Goal: Task Accomplishment & Management: Use online tool/utility

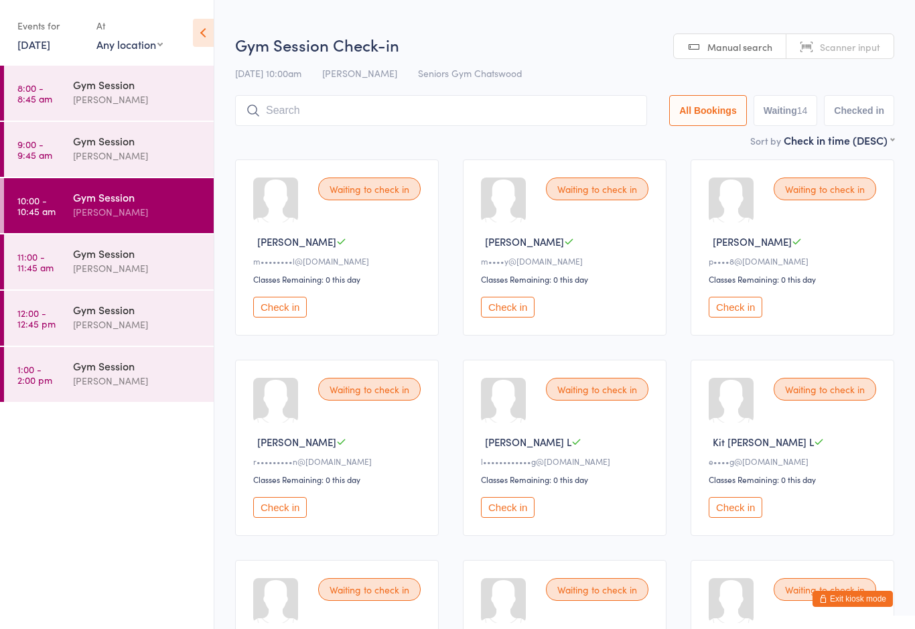
click at [740, 514] on button "Check in" at bounding box center [735, 507] width 54 height 21
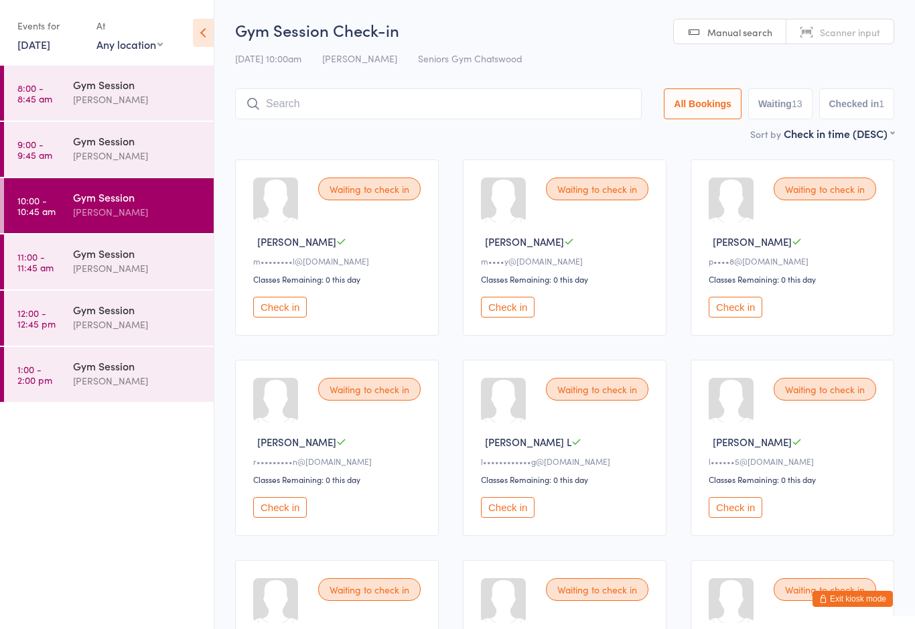
click at [731, 518] on button "Check in" at bounding box center [735, 507] width 54 height 21
click at [736, 313] on button "Check in" at bounding box center [735, 307] width 54 height 21
click at [512, 518] on button "Check in" at bounding box center [508, 507] width 54 height 21
click at [518, 315] on button "Check in" at bounding box center [508, 307] width 54 height 21
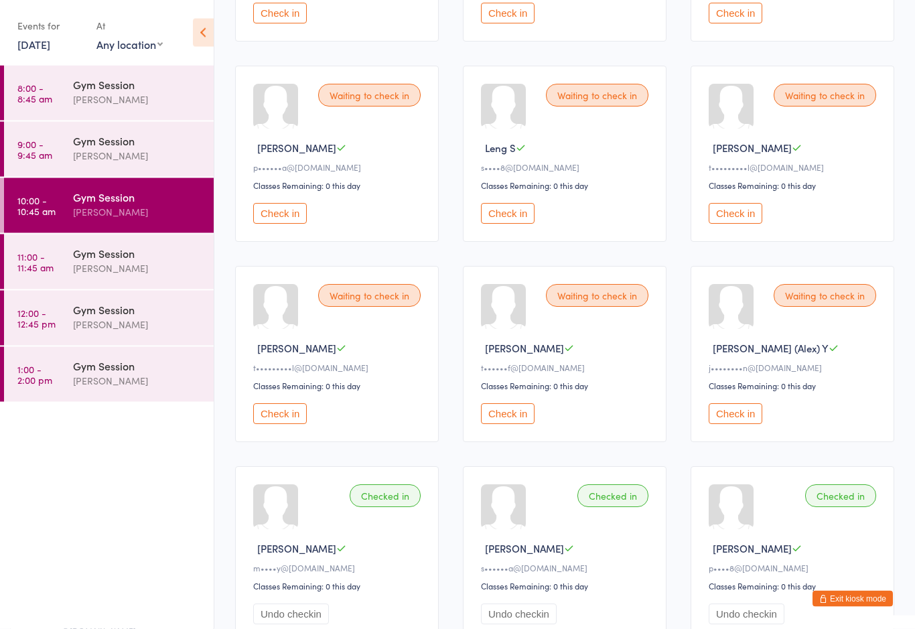
scroll to position [294, 0]
click at [733, 424] on button "Check in" at bounding box center [735, 413] width 54 height 21
click at [296, 424] on button "Check in" at bounding box center [280, 413] width 54 height 21
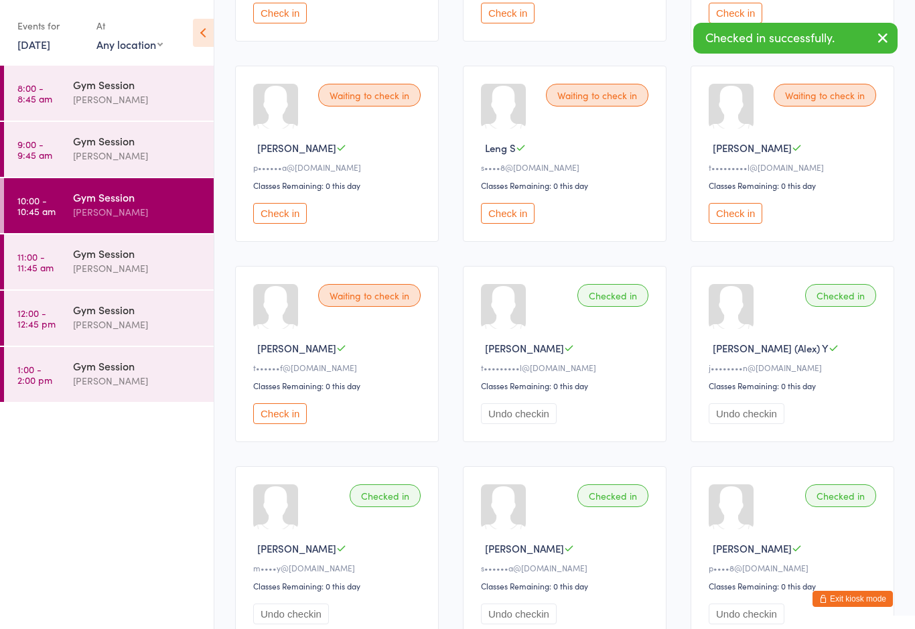
click at [745, 220] on button "Check in" at bounding box center [735, 213] width 54 height 21
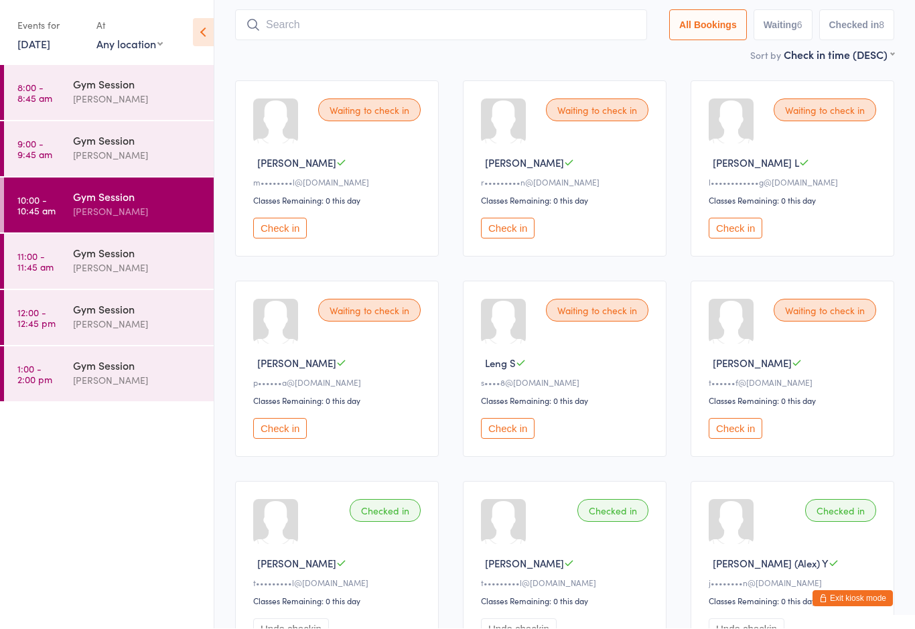
scroll to position [79, 0]
click at [100, 266] on div "[PERSON_NAME]" at bounding box center [137, 267] width 129 height 15
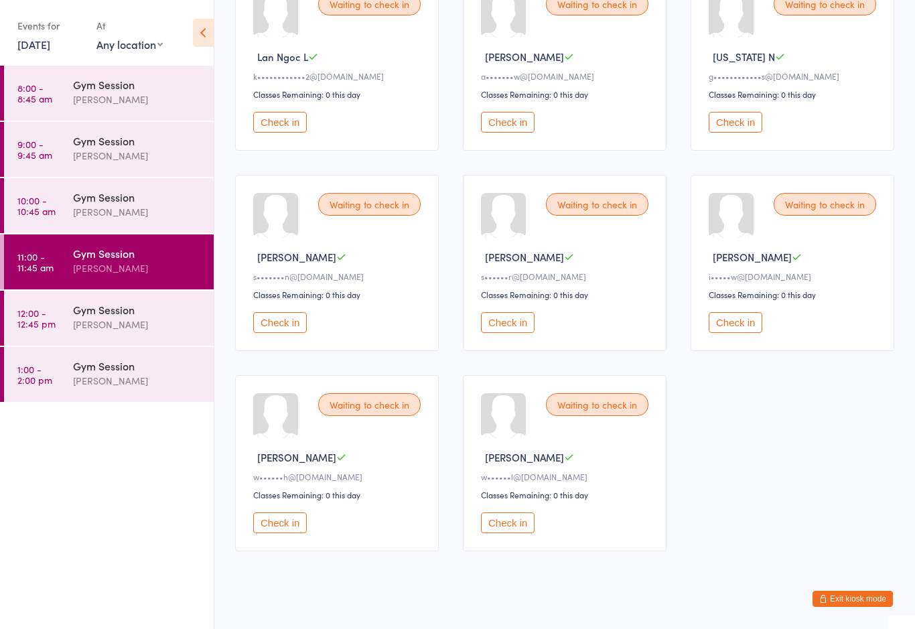
scroll to position [609, 0]
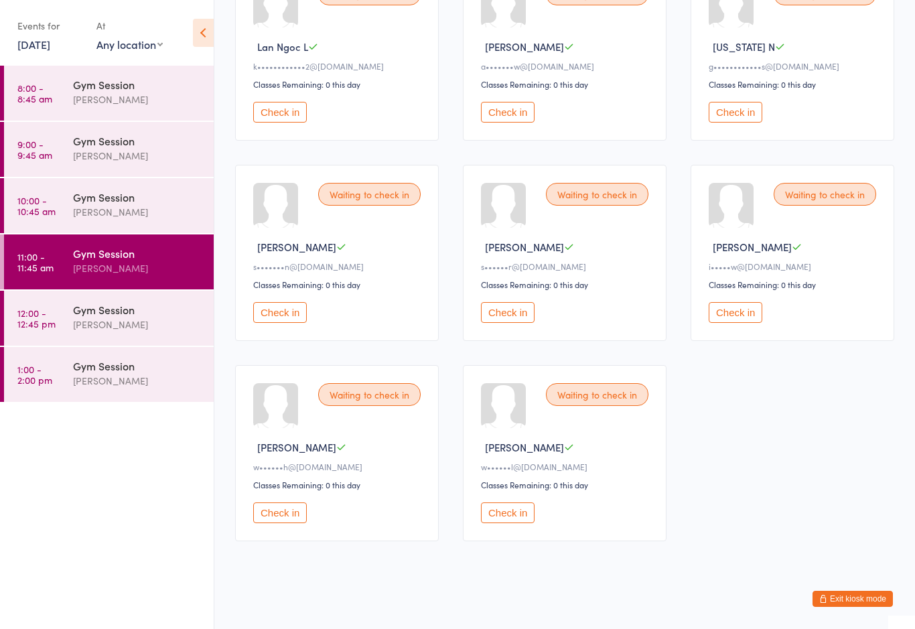
click at [282, 523] on button "Check in" at bounding box center [280, 512] width 54 height 21
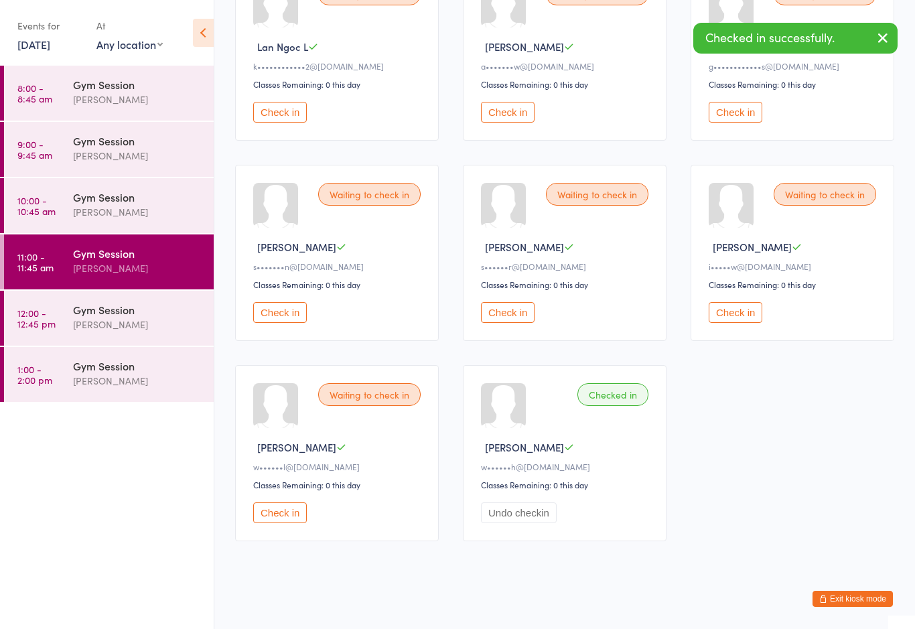
click at [518, 523] on button "Undo checkin" at bounding box center [519, 512] width 76 height 21
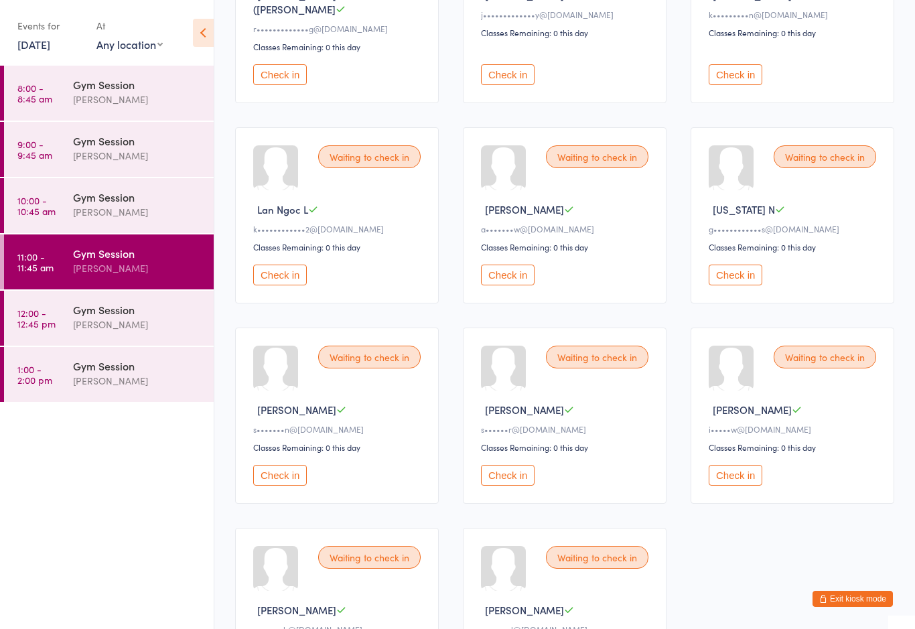
scroll to position [449, 0]
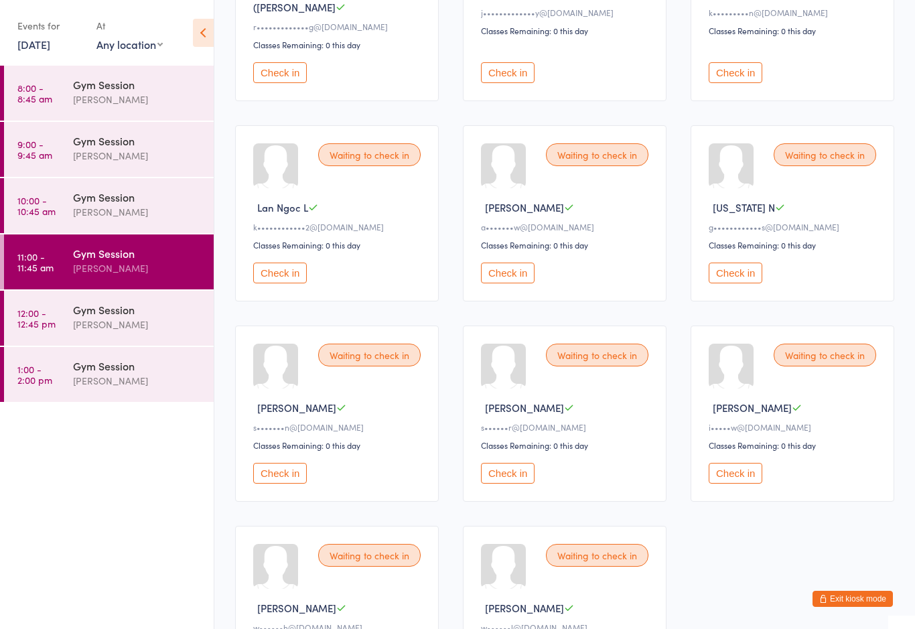
click at [295, 267] on button "Check in" at bounding box center [280, 273] width 54 height 21
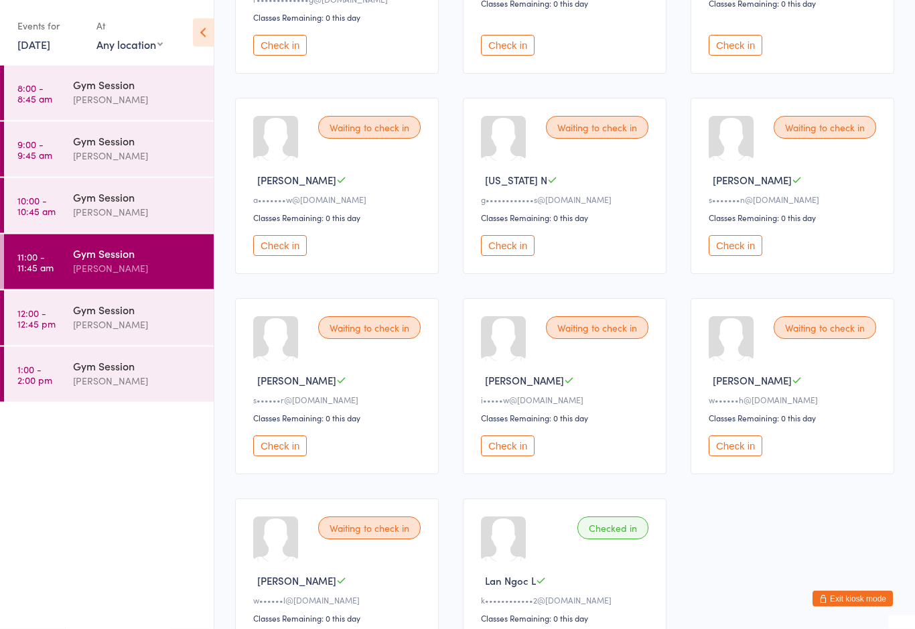
scroll to position [476, 0]
click at [137, 214] on div "[PERSON_NAME]" at bounding box center [137, 211] width 129 height 15
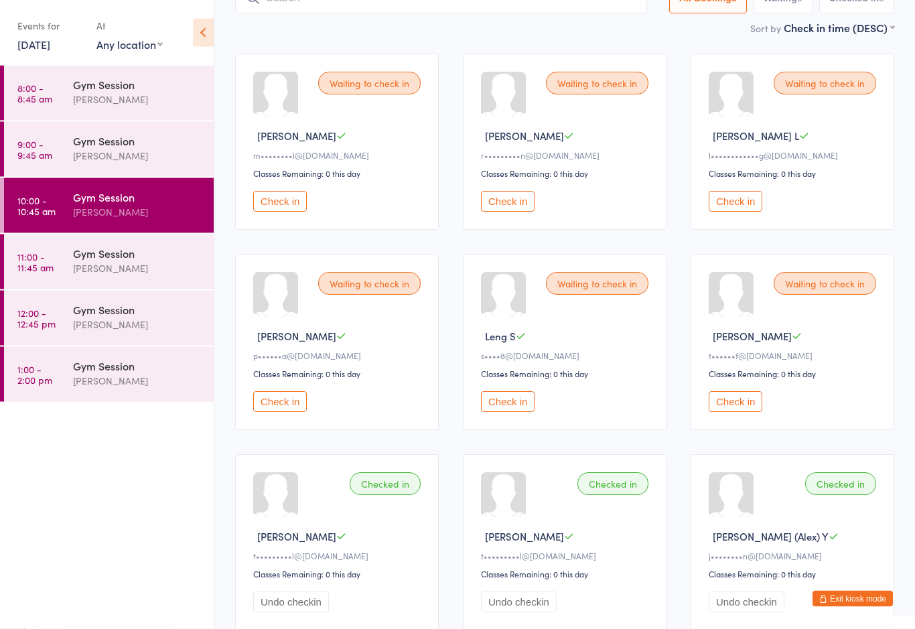
scroll to position [90, 0]
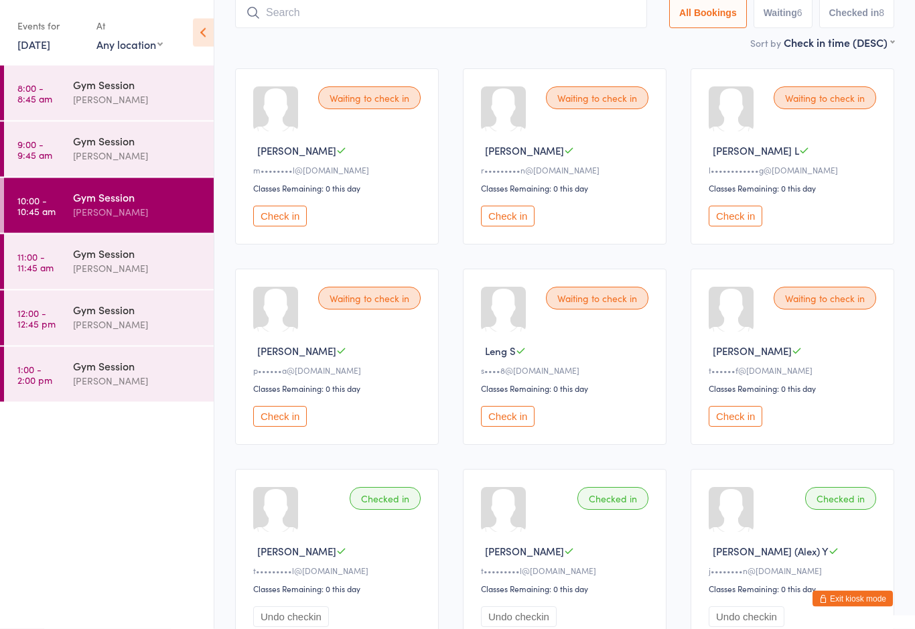
click at [86, 265] on div "[PERSON_NAME]" at bounding box center [137, 267] width 129 height 15
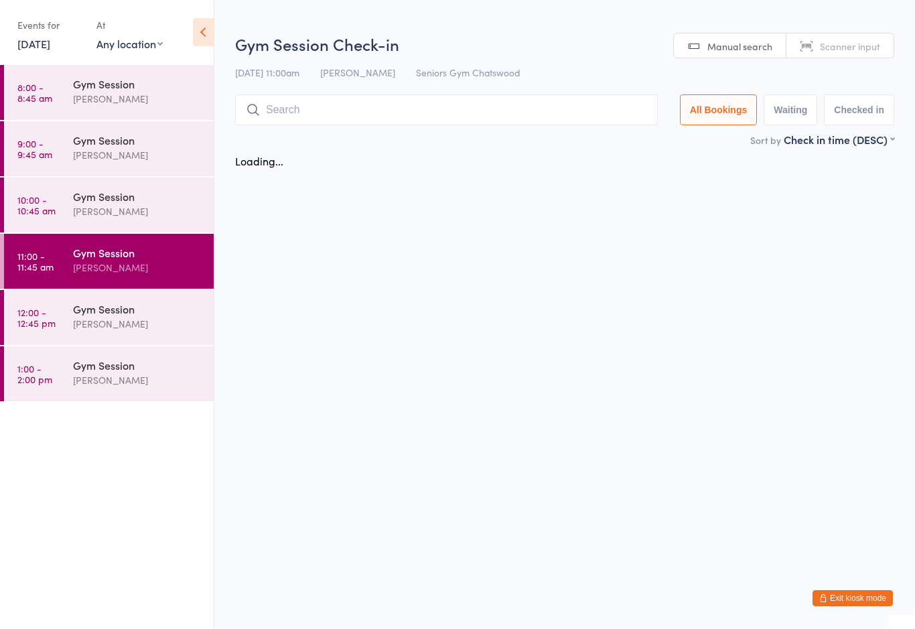
scroll to position [1, 0]
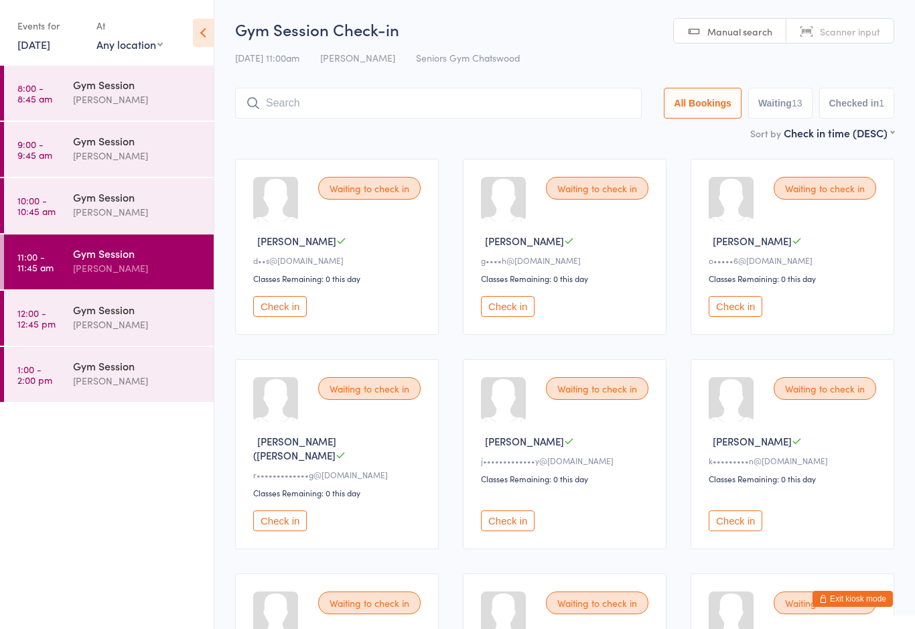
click at [115, 210] on div "[PERSON_NAME]" at bounding box center [137, 211] width 129 height 15
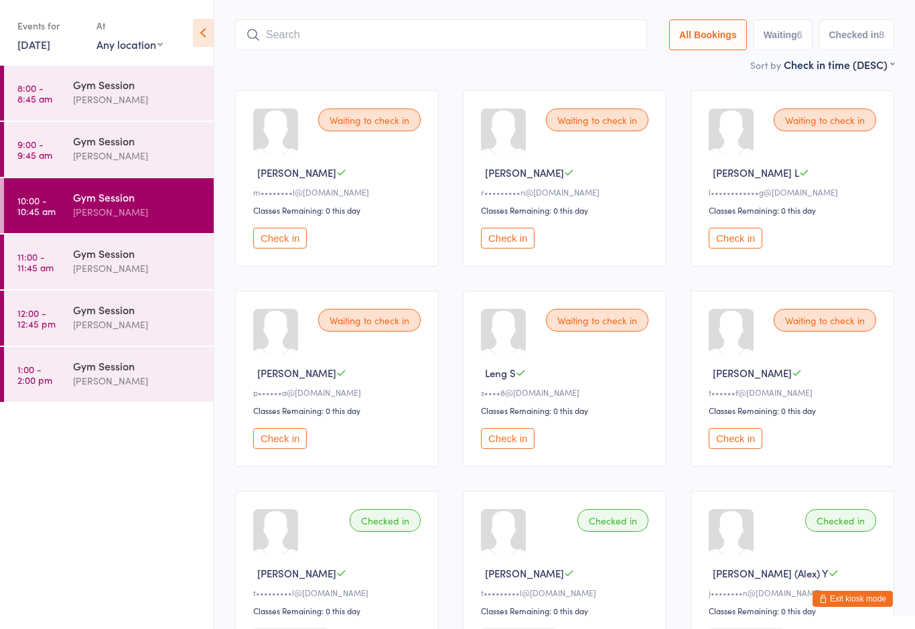
scroll to position [64, 0]
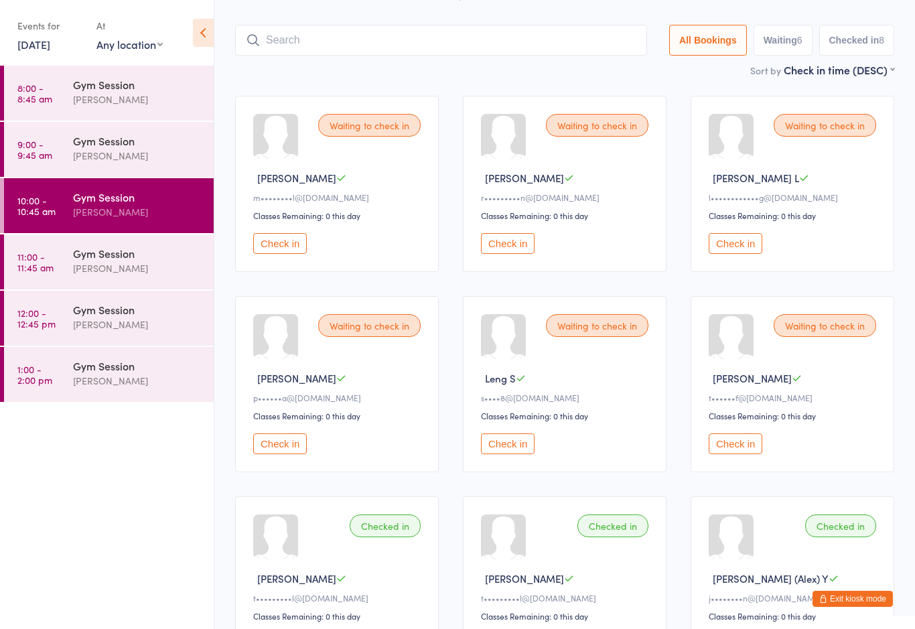
click at [123, 262] on div "[PERSON_NAME]" at bounding box center [137, 267] width 129 height 15
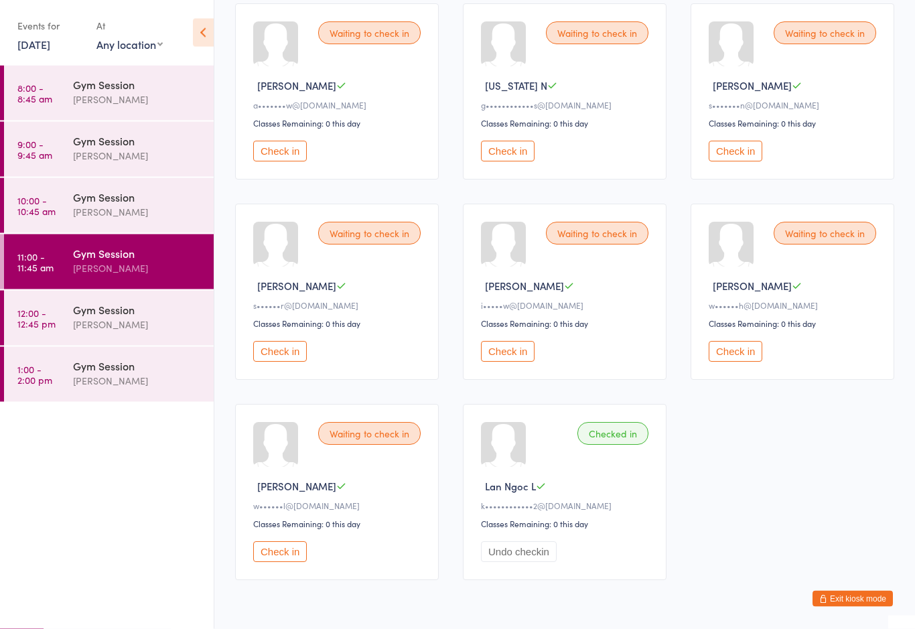
scroll to position [571, 0]
click at [285, 560] on button "Check in" at bounding box center [280, 551] width 54 height 21
click at [735, 356] on button "Check in" at bounding box center [735, 351] width 54 height 21
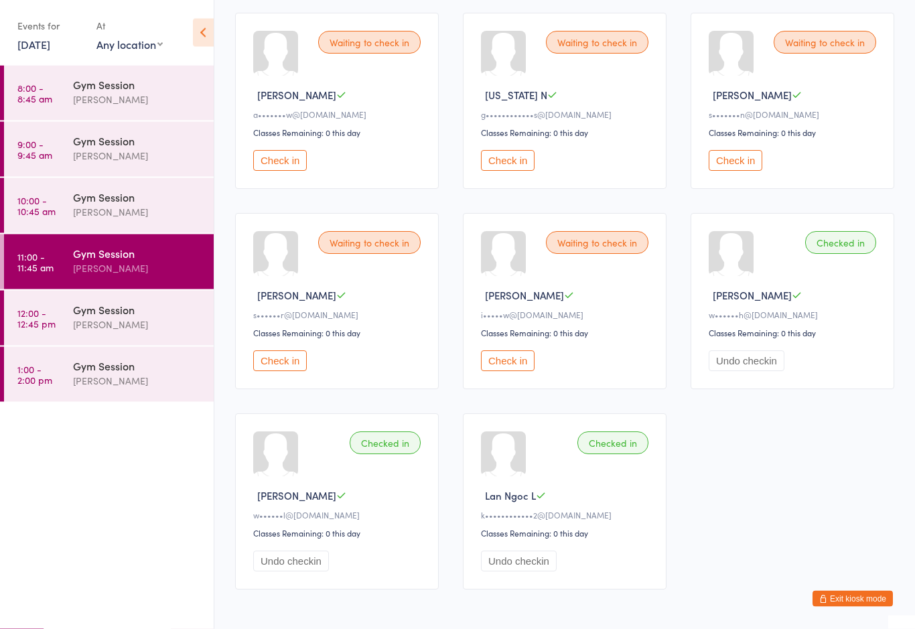
scroll to position [561, 0]
click at [113, 89] on div "Gym Session" at bounding box center [137, 84] width 129 height 15
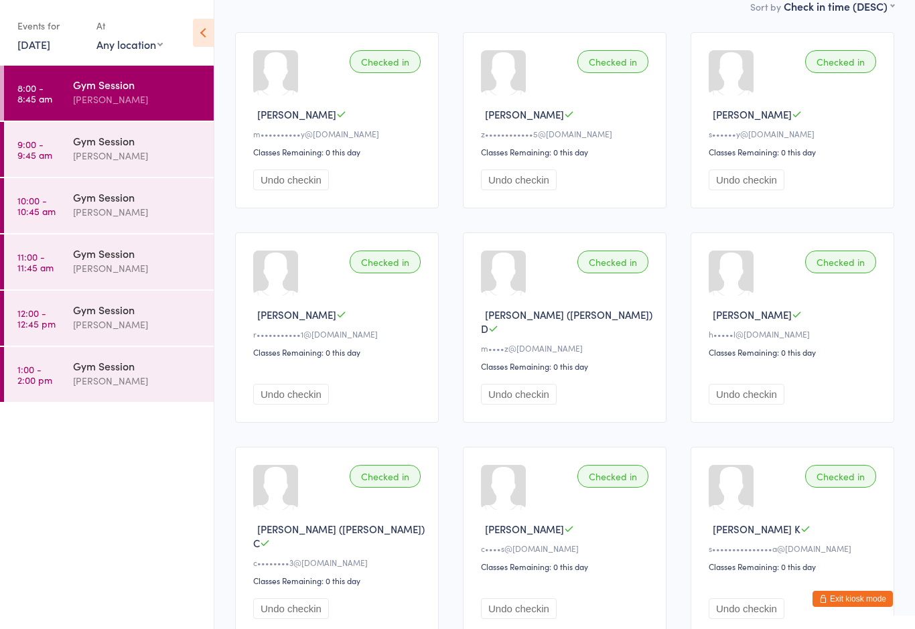
scroll to position [127, 0]
click at [112, 265] on div "[PERSON_NAME]" at bounding box center [137, 267] width 129 height 15
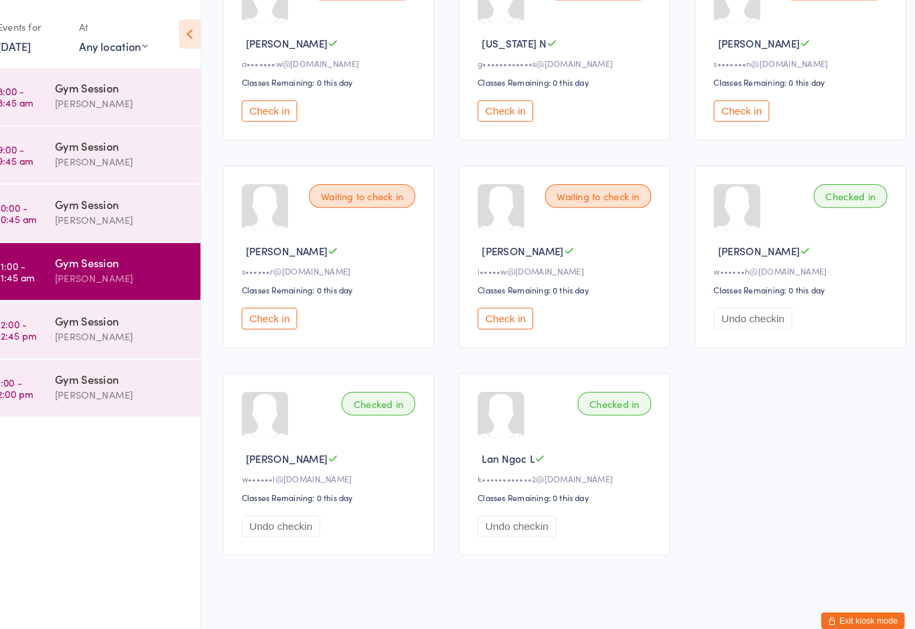
scroll to position [617, 0]
click at [497, 112] on button "Check in" at bounding box center [508, 106] width 54 height 21
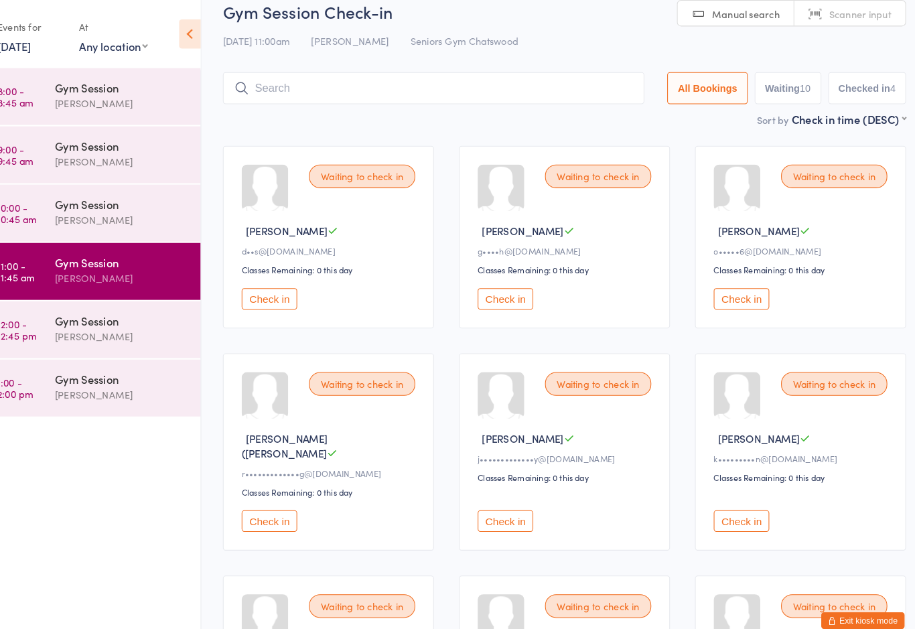
scroll to position [0, 0]
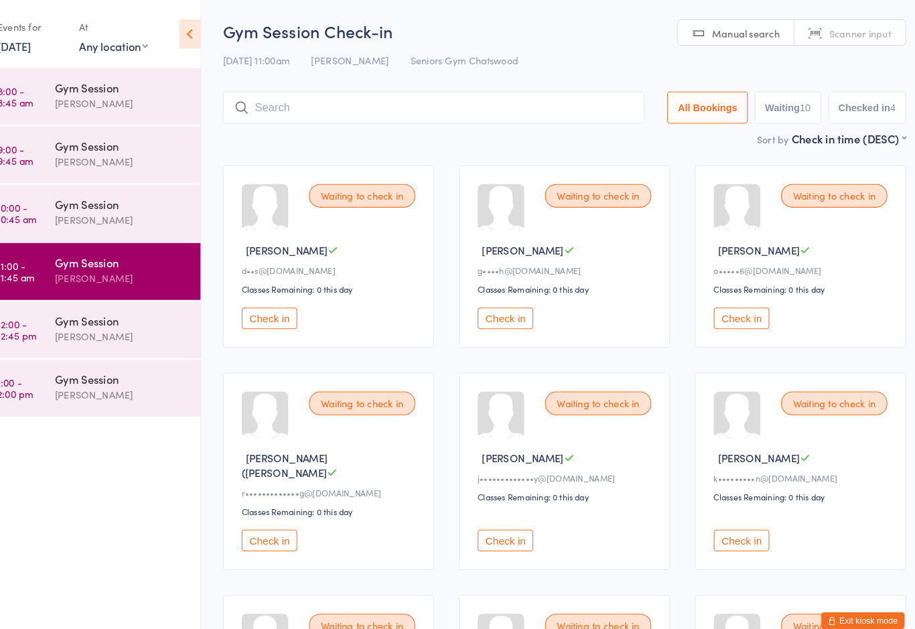
click at [109, 157] on div "[PERSON_NAME]" at bounding box center [137, 155] width 129 height 15
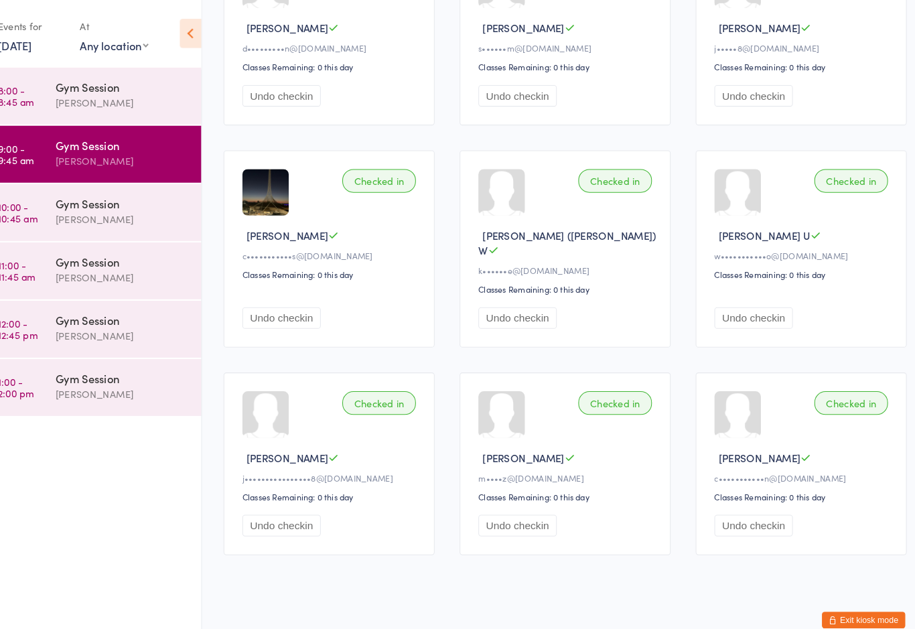
scroll to position [428, 0]
click at [112, 208] on div "[PERSON_NAME]" at bounding box center [137, 211] width 129 height 15
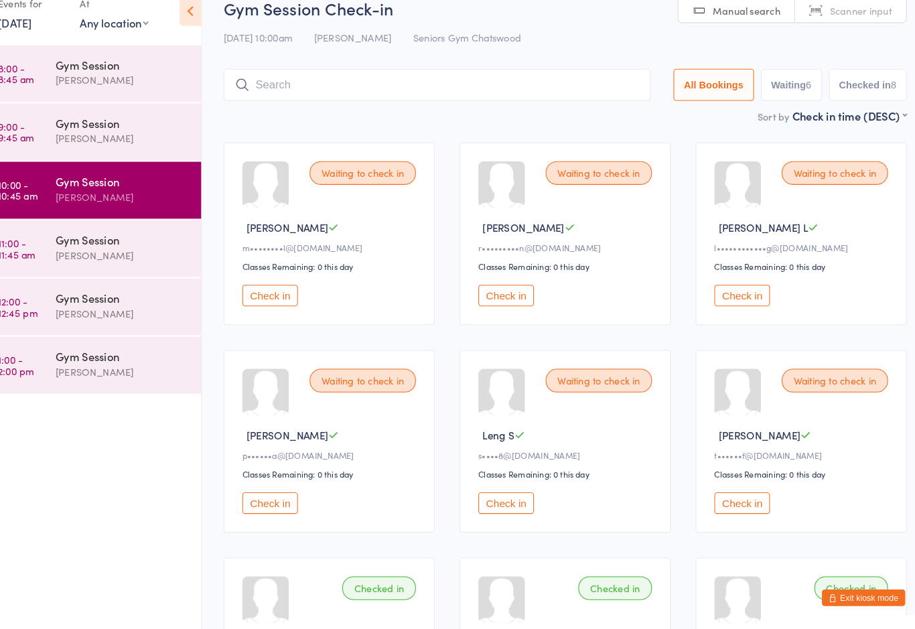
click at [488, 297] on button "Check in" at bounding box center [508, 307] width 54 height 21
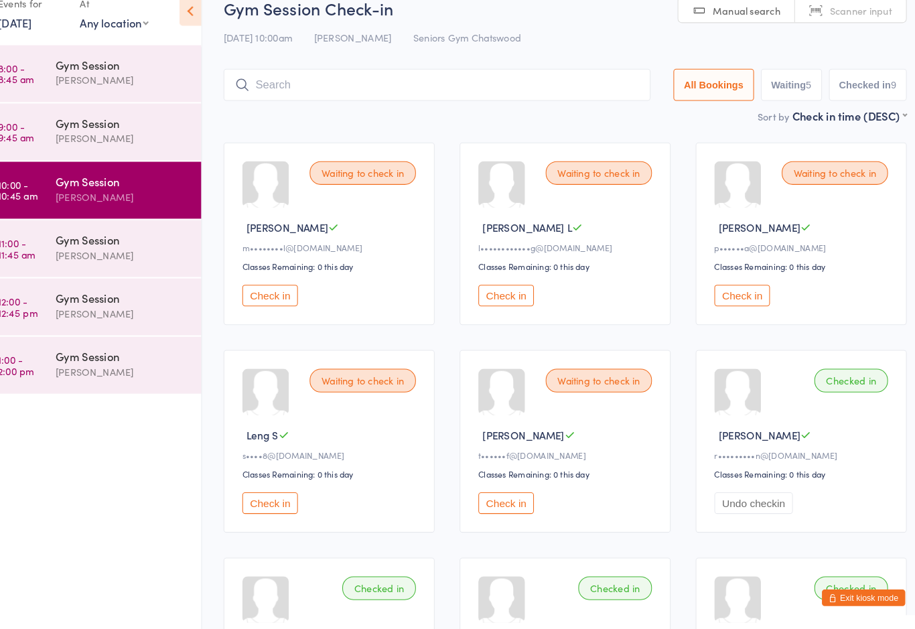
click at [134, 260] on div "[PERSON_NAME]" at bounding box center [137, 267] width 129 height 15
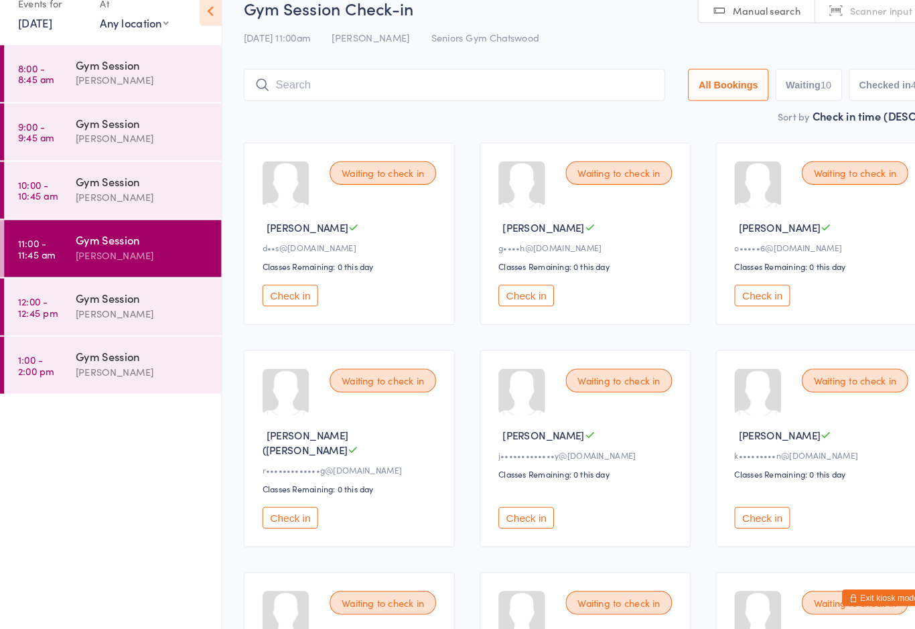
click at [742, 511] on button "Check in" at bounding box center [735, 521] width 54 height 21
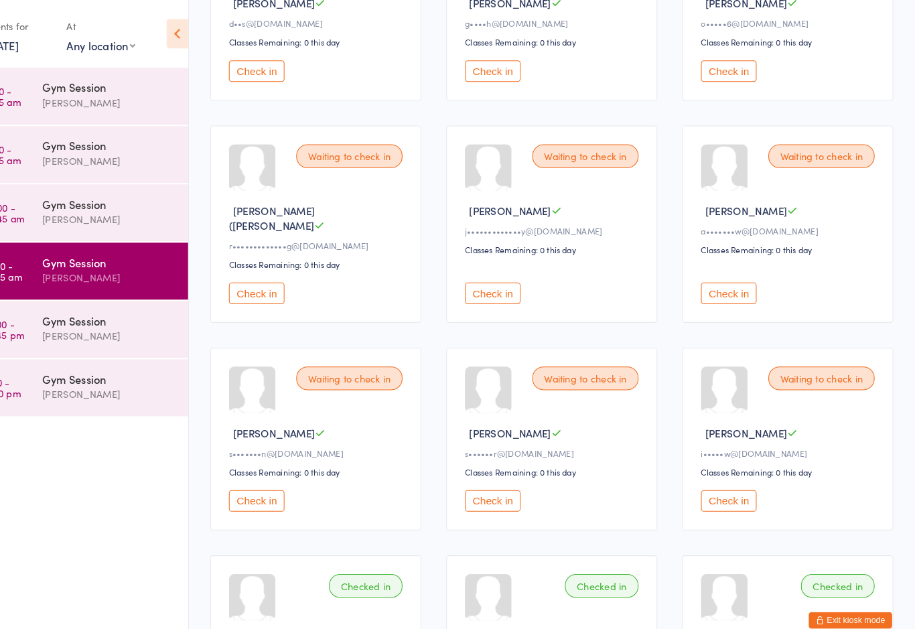
scroll to position [238, 0]
click at [708, 494] on button "Check in" at bounding box center [735, 483] width 54 height 21
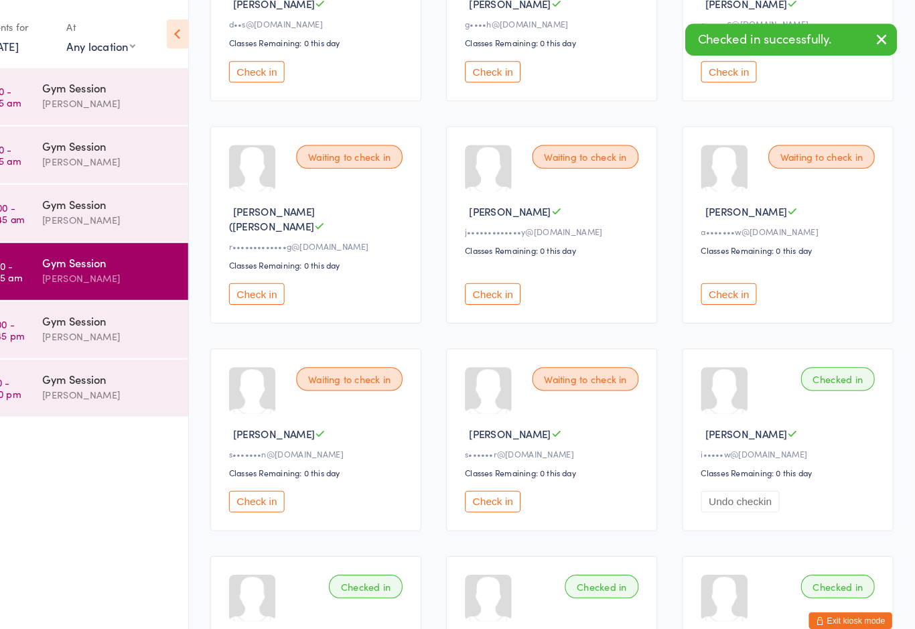
click at [739, 520] on div "Waiting to check in [PERSON_NAME] B d••s@[DOMAIN_NAME] Classes Remaining: 0 thi…" at bounding box center [564, 417] width 683 height 1015
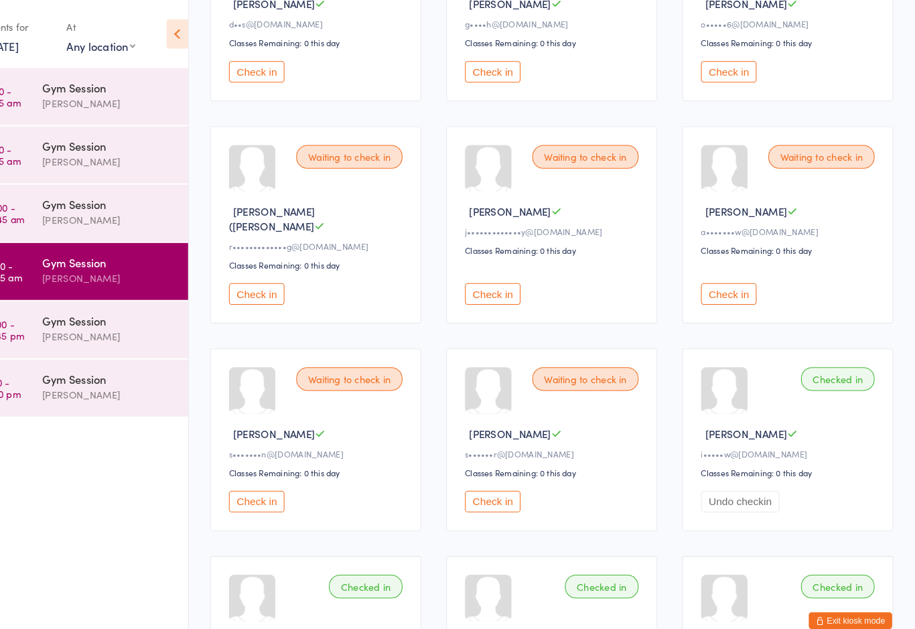
click at [715, 78] on button "Check in" at bounding box center [735, 69] width 54 height 21
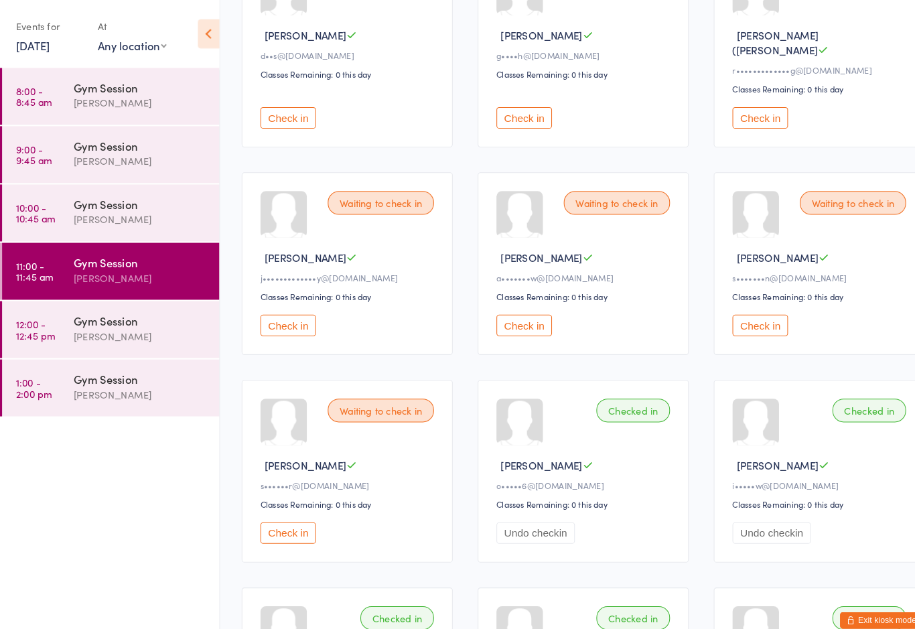
scroll to position [208, 0]
click at [119, 254] on div "Gym Session" at bounding box center [137, 253] width 129 height 15
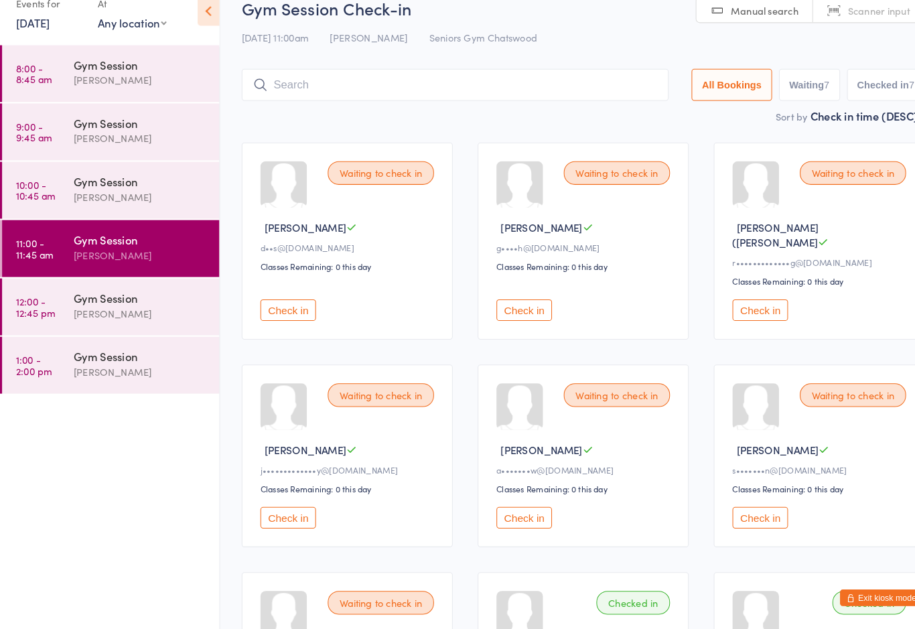
click at [729, 311] on button "Check in" at bounding box center [735, 321] width 54 height 21
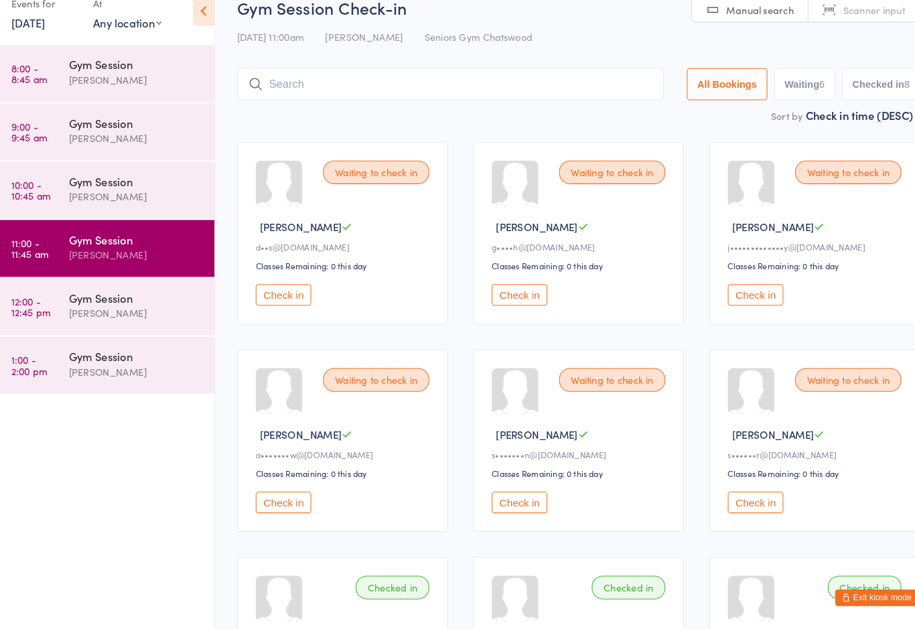
scroll to position [1, 0]
click at [262, 298] on button "Check in" at bounding box center [280, 305] width 54 height 21
click at [495, 500] on button "Check in" at bounding box center [508, 506] width 54 height 21
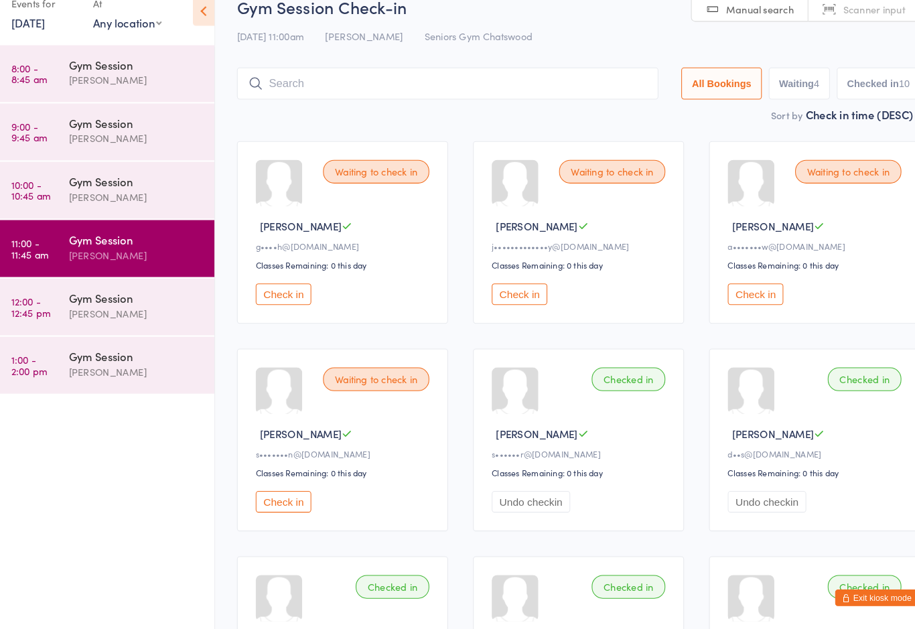
click at [735, 300] on button "Check in" at bounding box center [735, 305] width 54 height 21
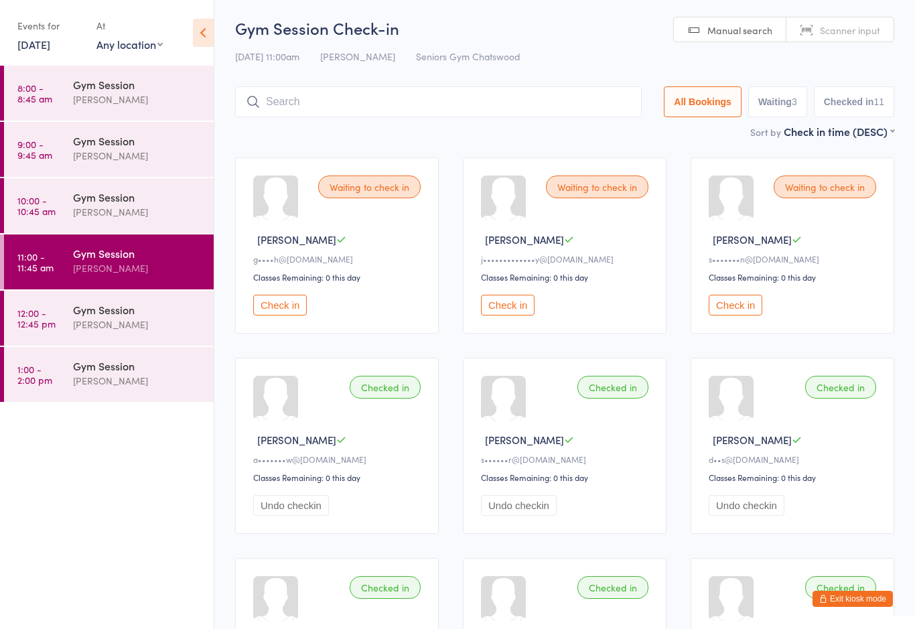
scroll to position [0, 0]
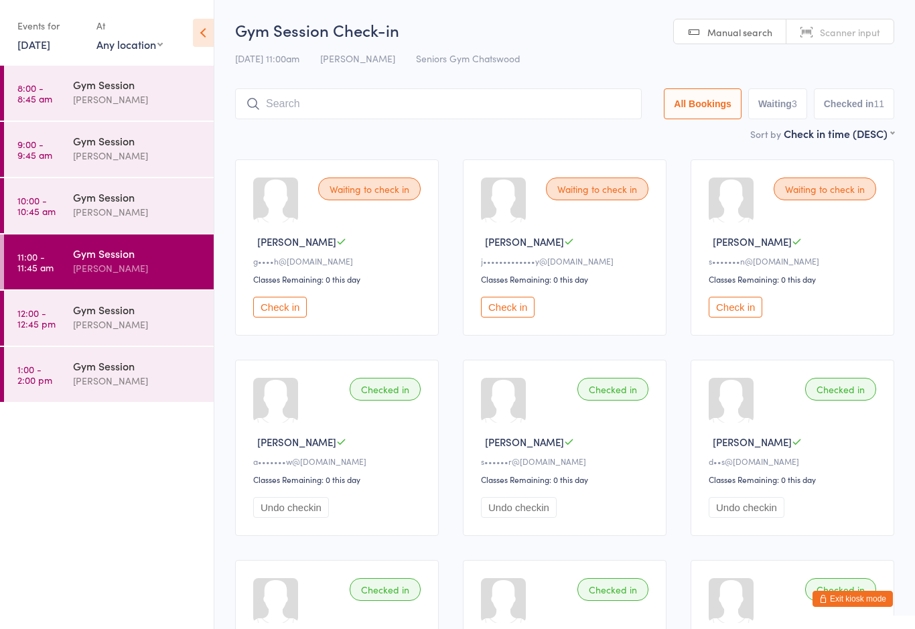
click at [288, 313] on button "Check in" at bounding box center [280, 307] width 54 height 21
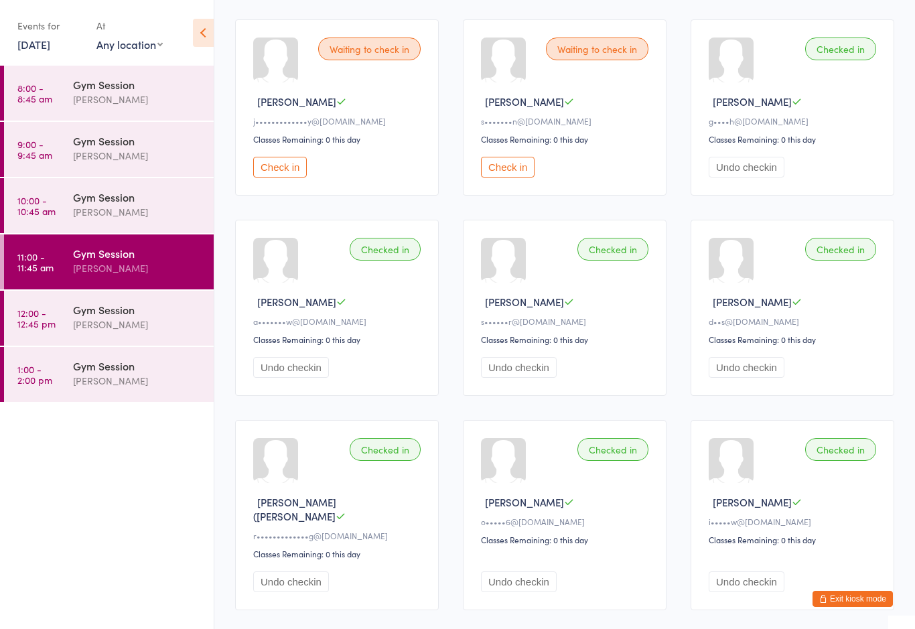
scroll to position [143, 0]
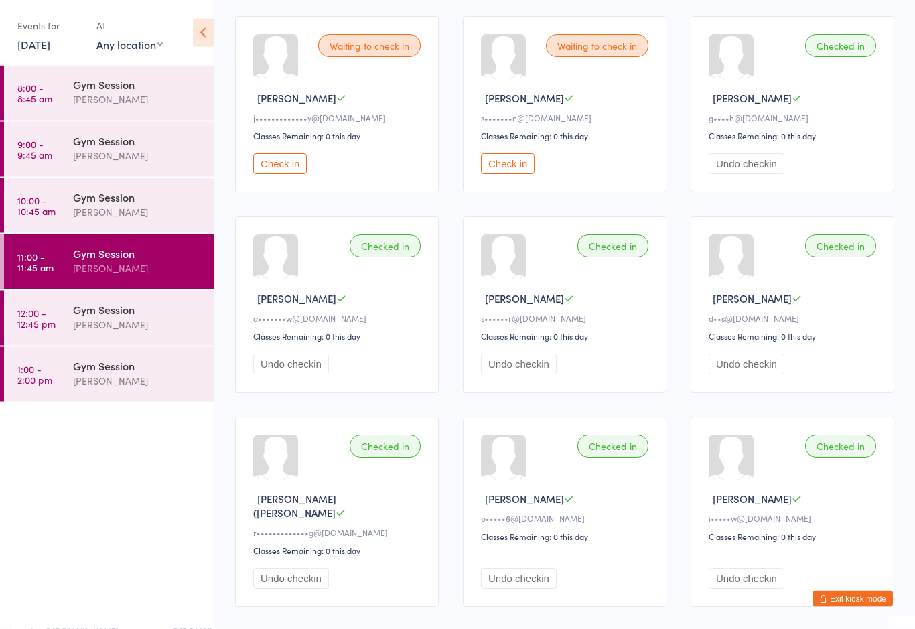
click at [119, 313] on div "Gym Session" at bounding box center [137, 309] width 129 height 15
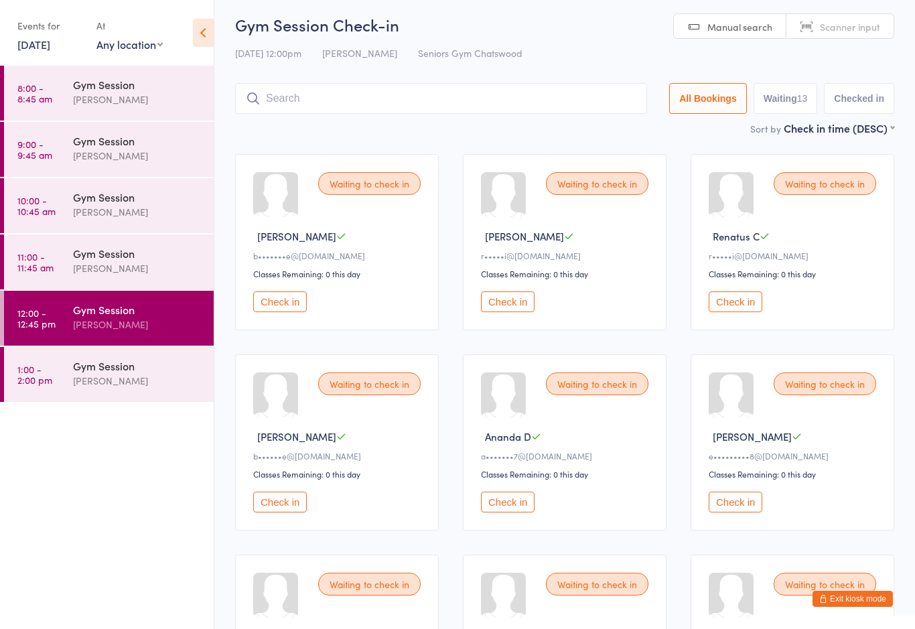
scroll to position [3, 0]
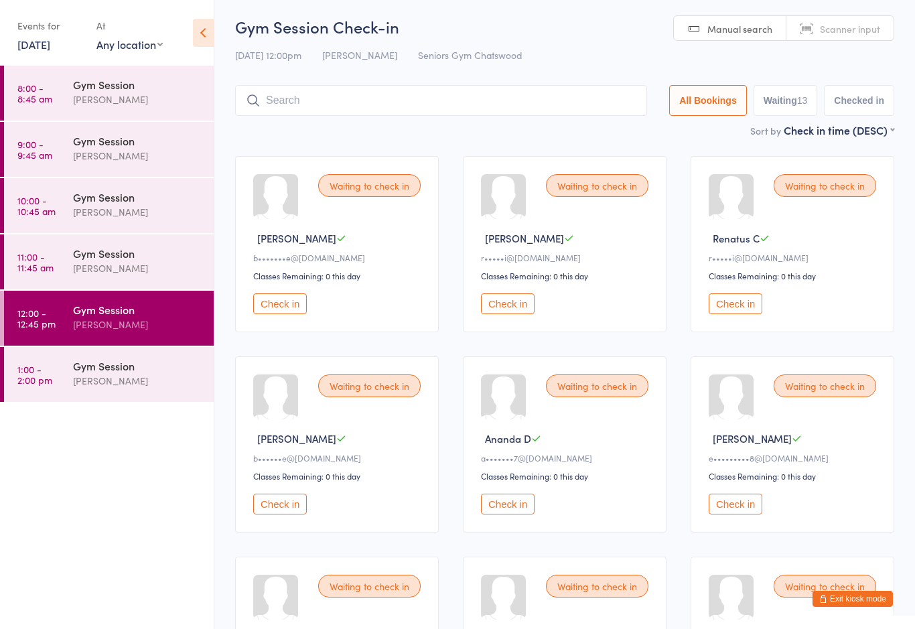
click at [531, 514] on button "Check in" at bounding box center [508, 504] width 54 height 21
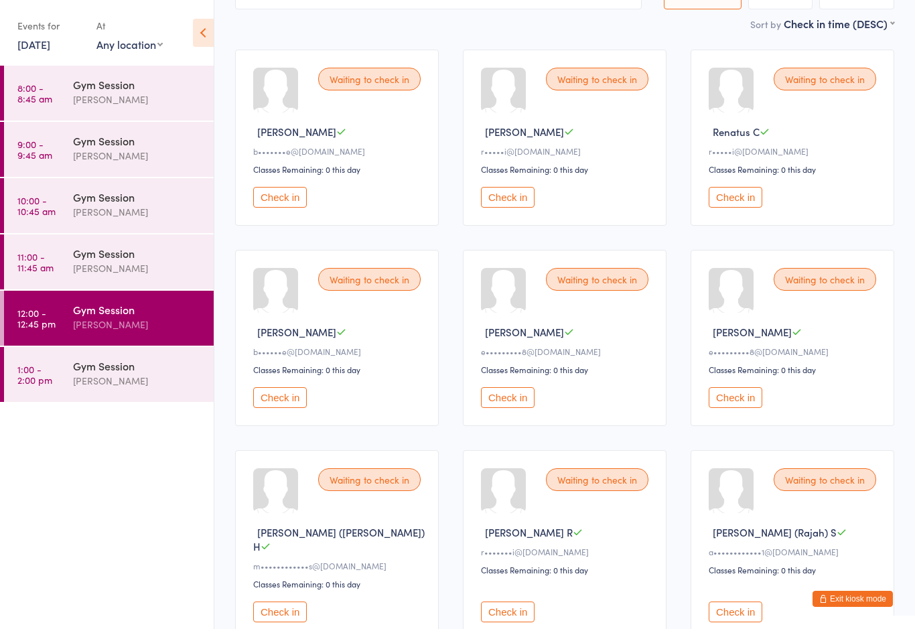
scroll to position [119, 0]
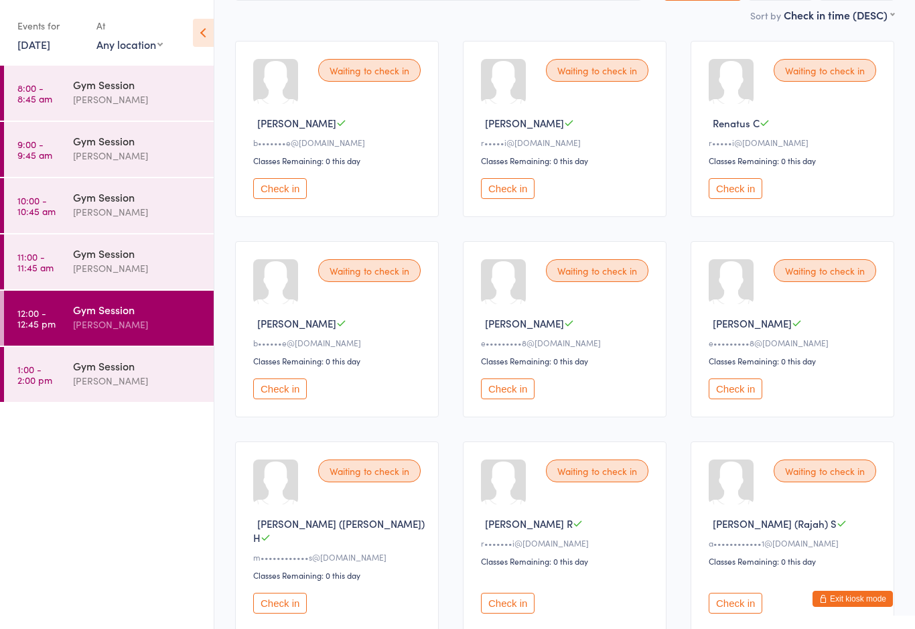
click at [731, 596] on button "Check in" at bounding box center [735, 603] width 54 height 21
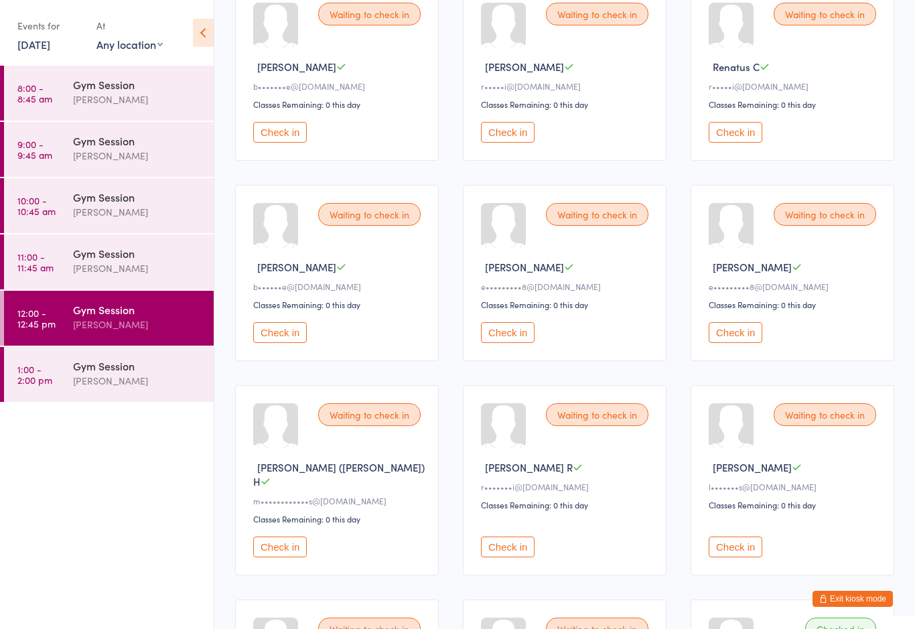
scroll to position [173, 0]
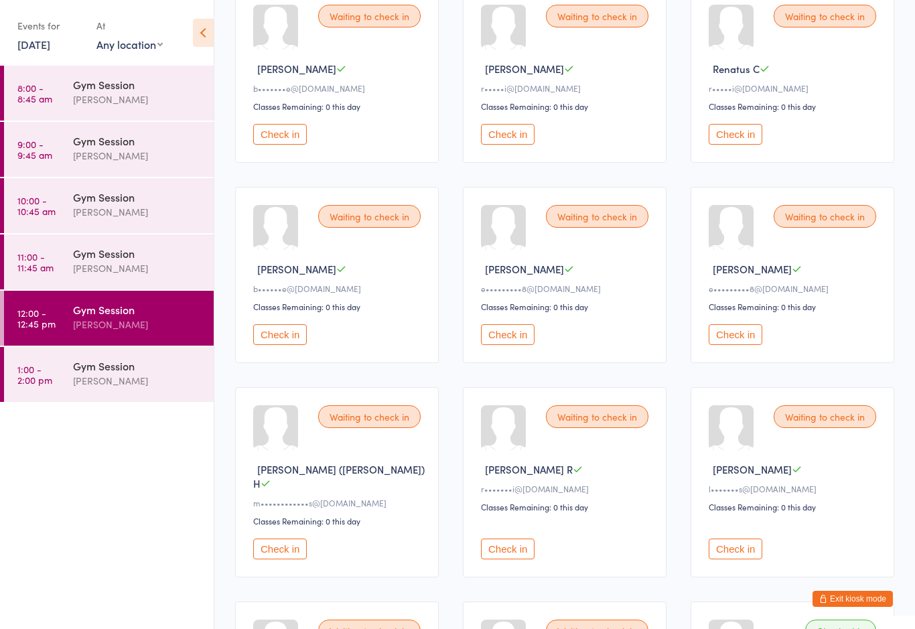
click at [293, 141] on button "Check in" at bounding box center [280, 134] width 54 height 21
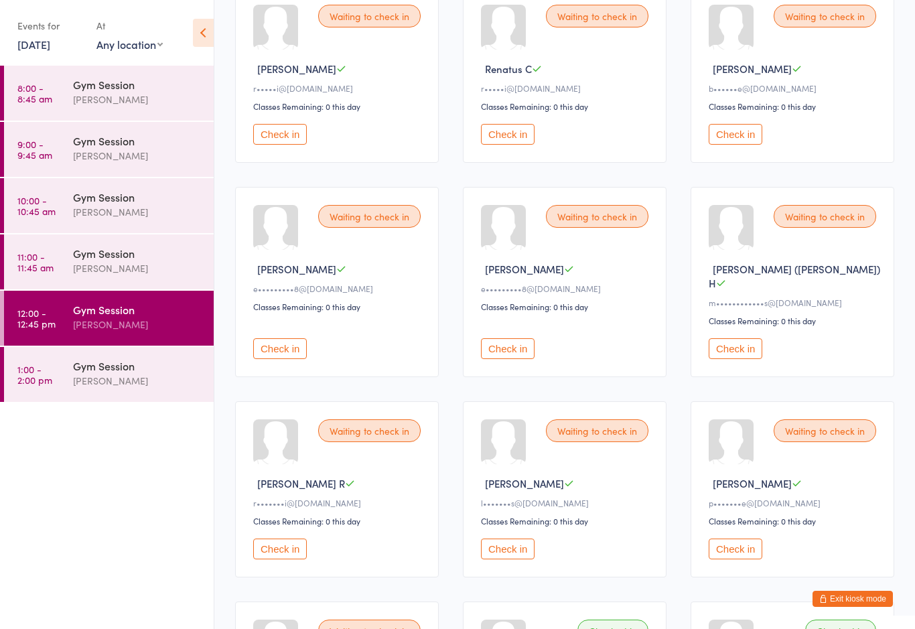
click at [275, 356] on button "Check in" at bounding box center [280, 348] width 54 height 21
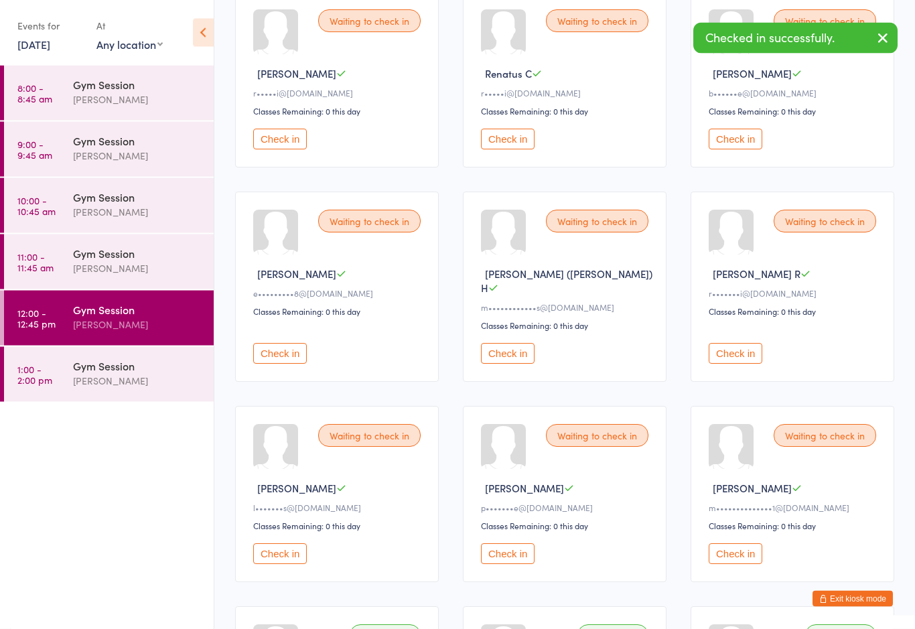
scroll to position [168, 0]
click at [506, 360] on button "Check in" at bounding box center [508, 353] width 54 height 21
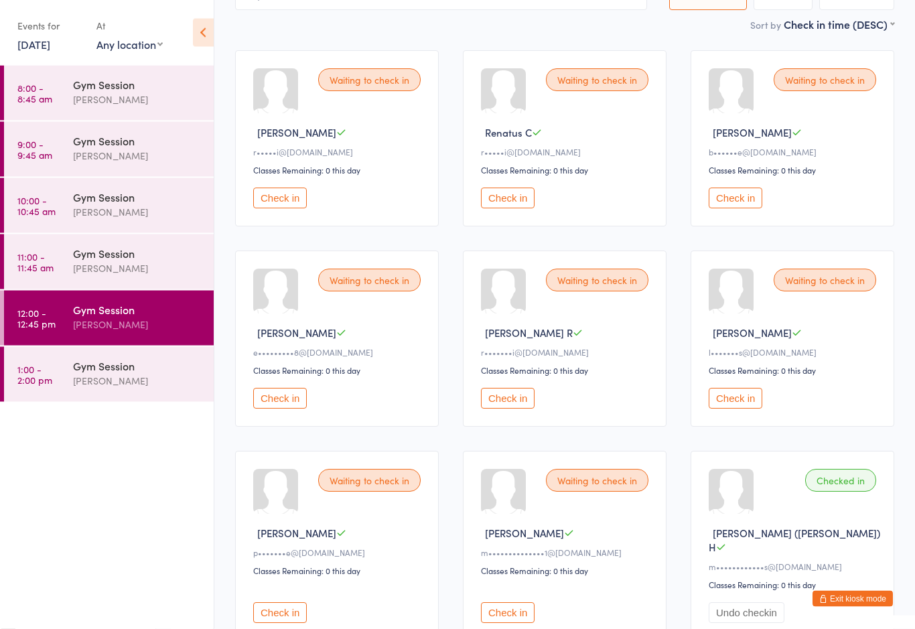
scroll to position [113, 0]
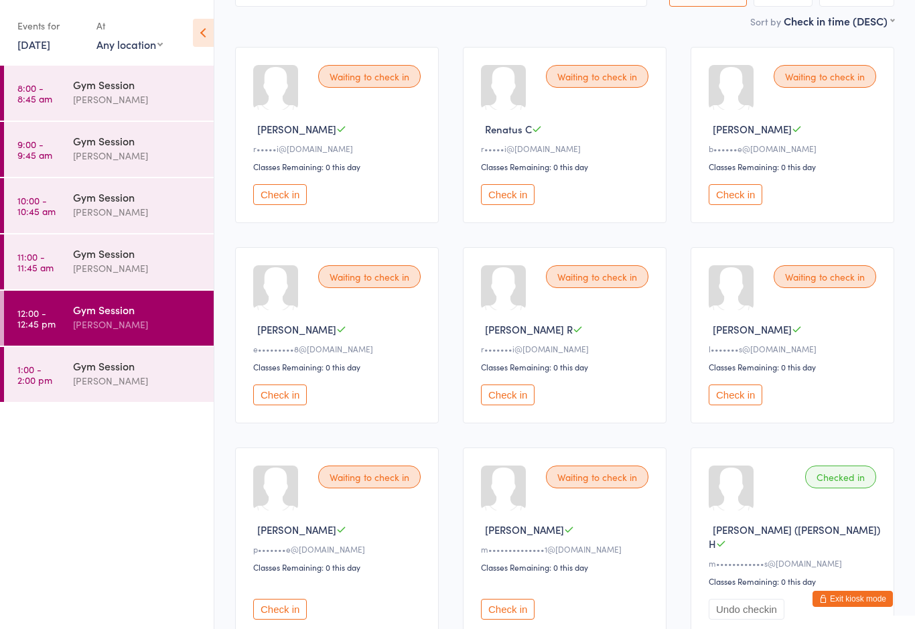
click at [744, 205] on button "Check in" at bounding box center [735, 194] width 54 height 21
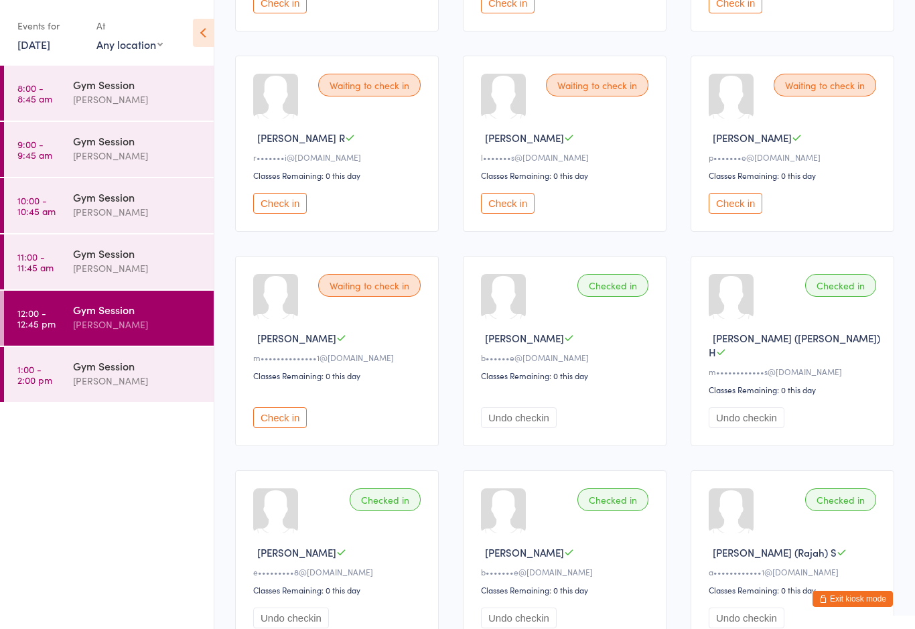
scroll to position [303, 0]
click at [845, 309] on div "Checked in [PERSON_NAME] ([PERSON_NAME]) H m••••••••••••s@[DOMAIN_NAME] Classes…" at bounding box center [792, 352] width 204 height 190
click at [846, 298] on div "Checked in" at bounding box center [840, 286] width 71 height 23
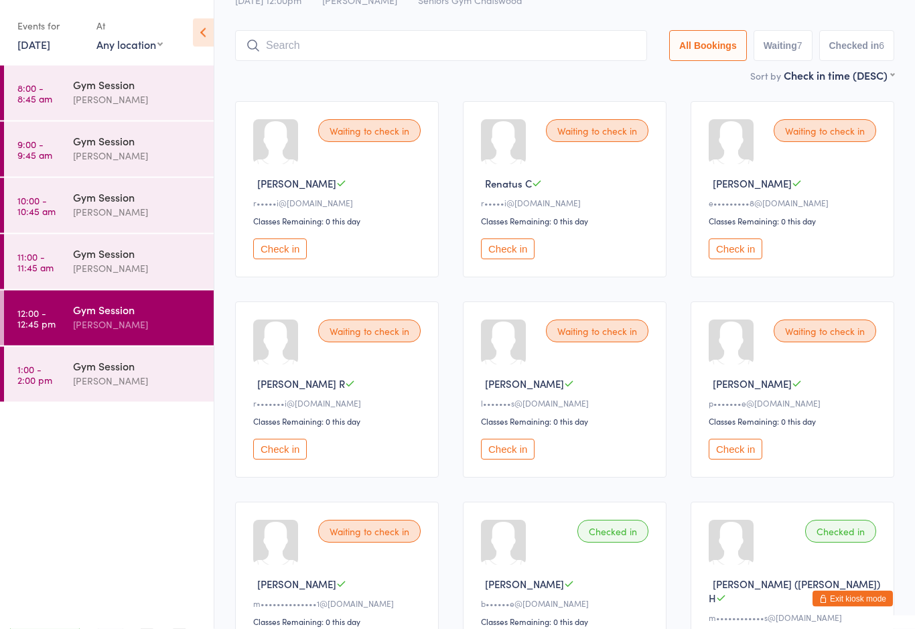
scroll to position [0, 0]
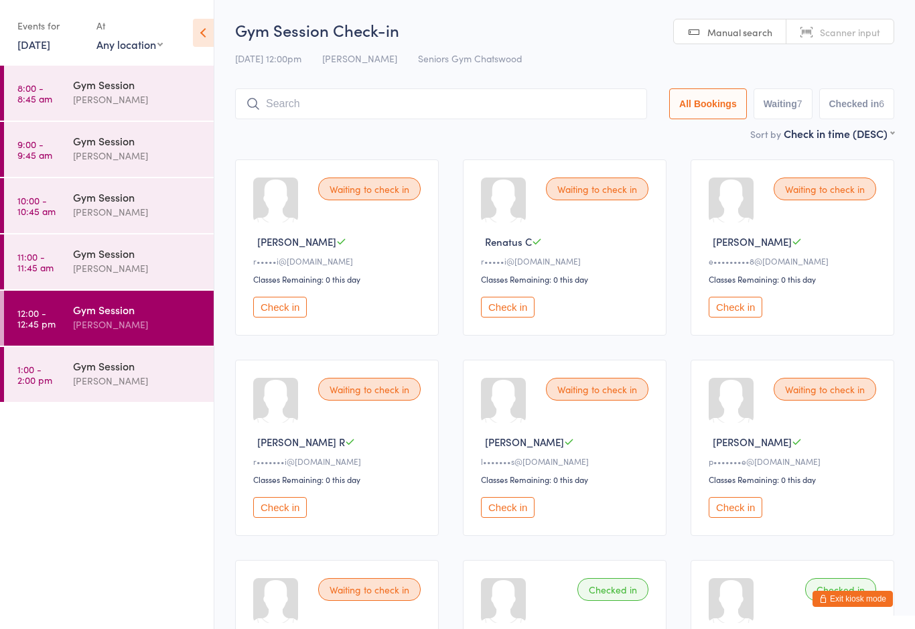
click at [272, 317] on button "Check in" at bounding box center [280, 307] width 54 height 21
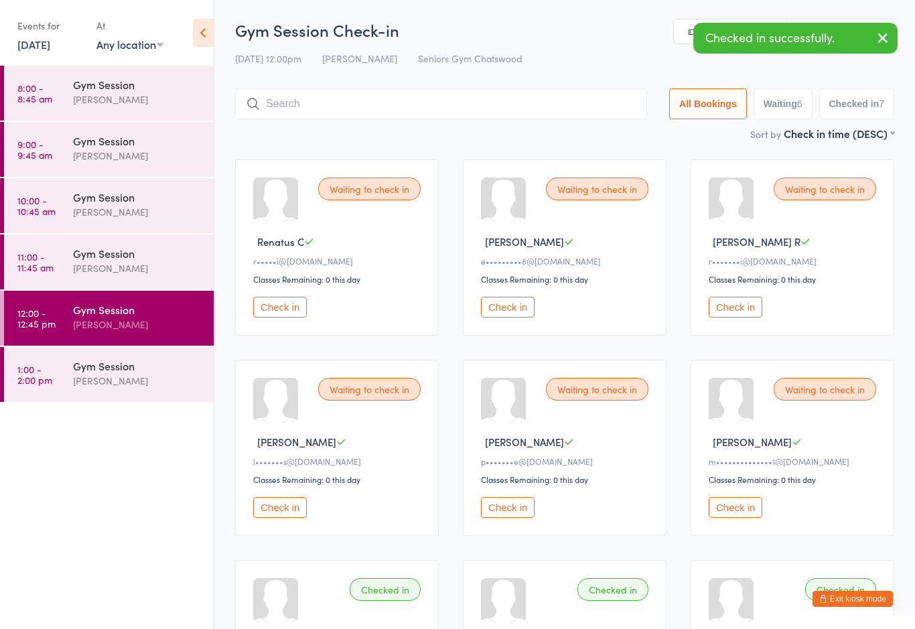
click at [275, 317] on button "Check in" at bounding box center [280, 307] width 54 height 21
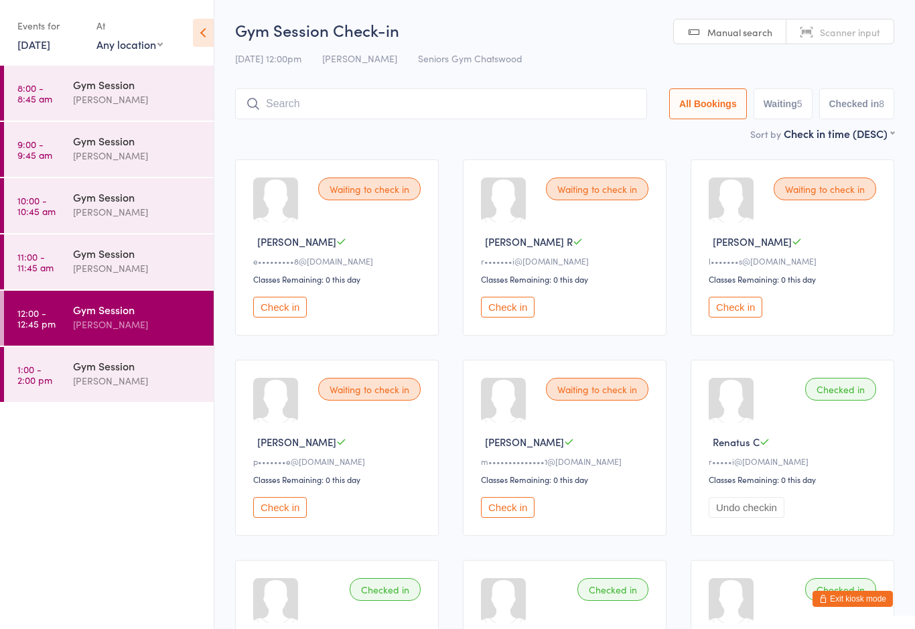
click at [279, 518] on button "Check in" at bounding box center [280, 507] width 54 height 21
click at [504, 315] on button "Check in" at bounding box center [508, 307] width 54 height 21
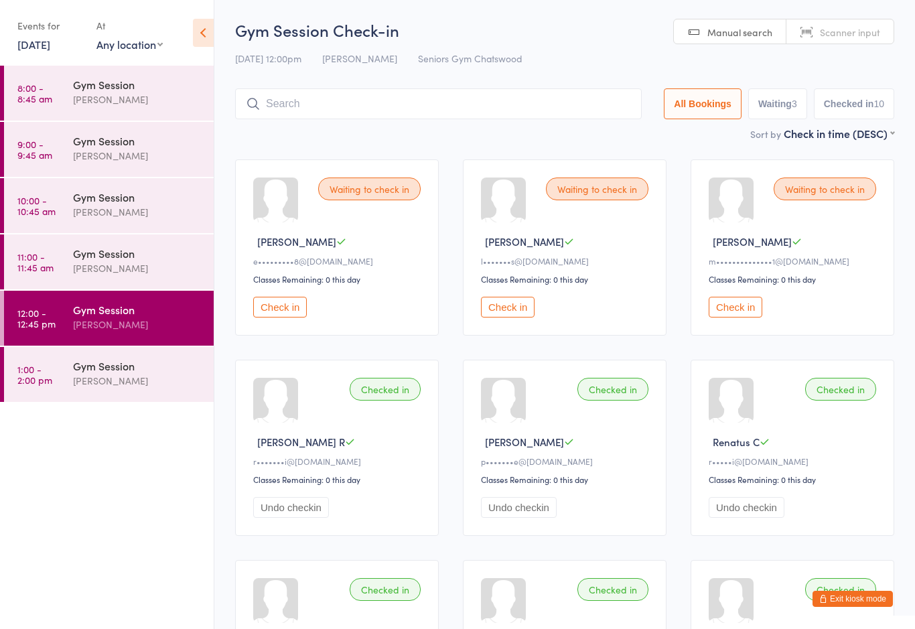
click at [26, 382] on time "1:00 - 2:00 pm" at bounding box center [34, 374] width 35 height 21
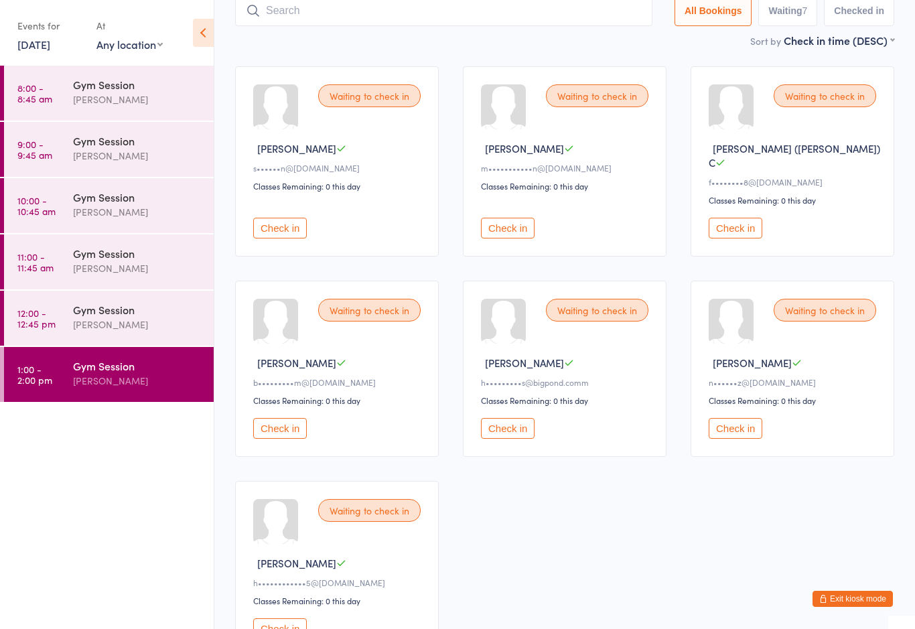
scroll to position [201, 0]
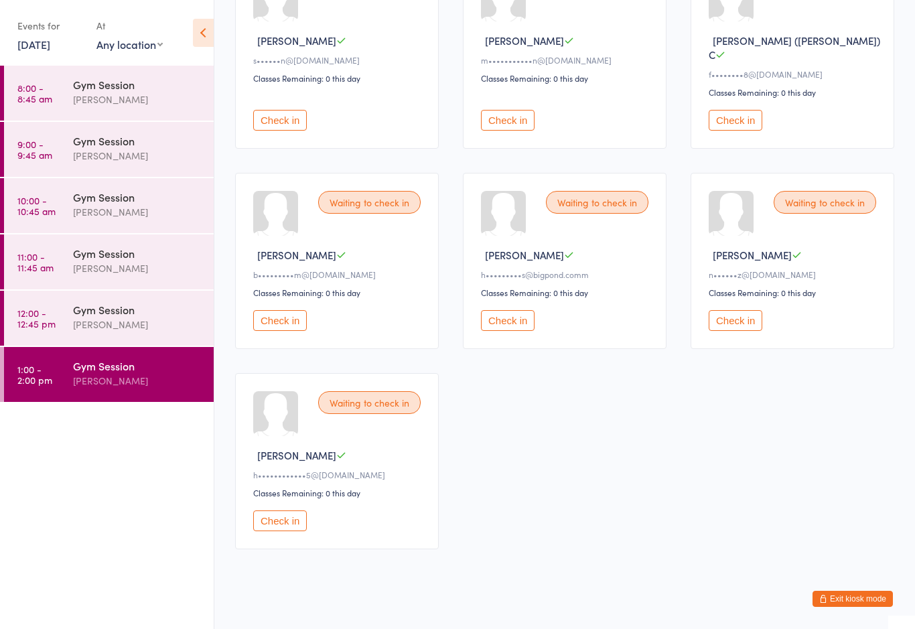
click at [288, 531] on button "Check in" at bounding box center [280, 520] width 54 height 21
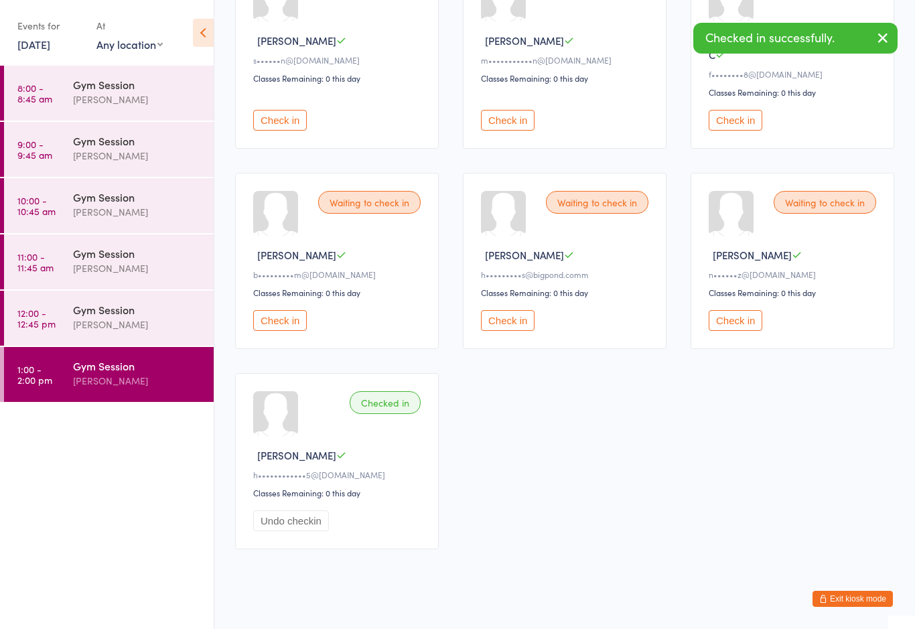
click at [106, 311] on div "Gym Session" at bounding box center [137, 309] width 129 height 15
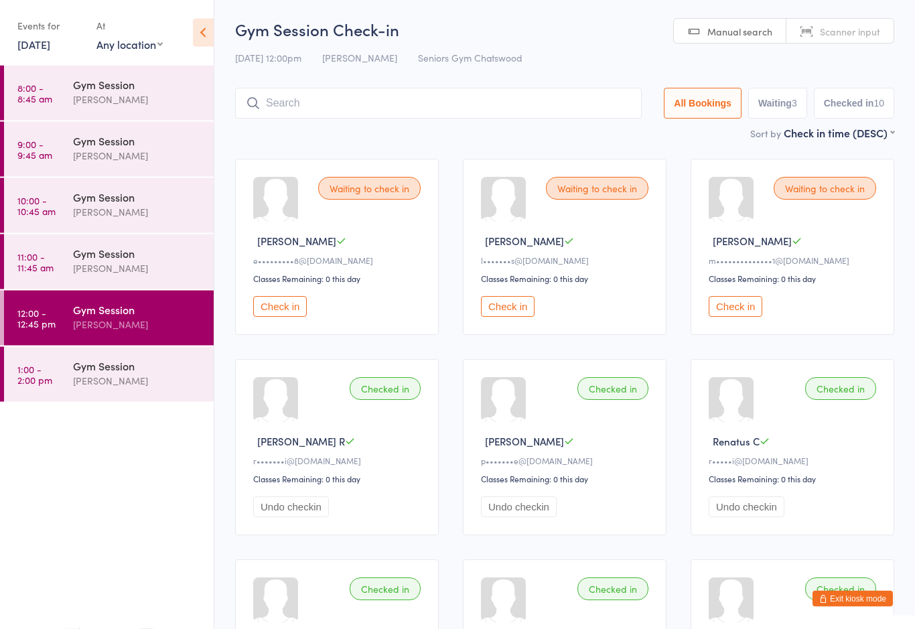
click at [605, 34] on h2 "Gym Session Check-in" at bounding box center [564, 30] width 659 height 22
click at [108, 372] on div "Gym Session" at bounding box center [137, 365] width 129 height 15
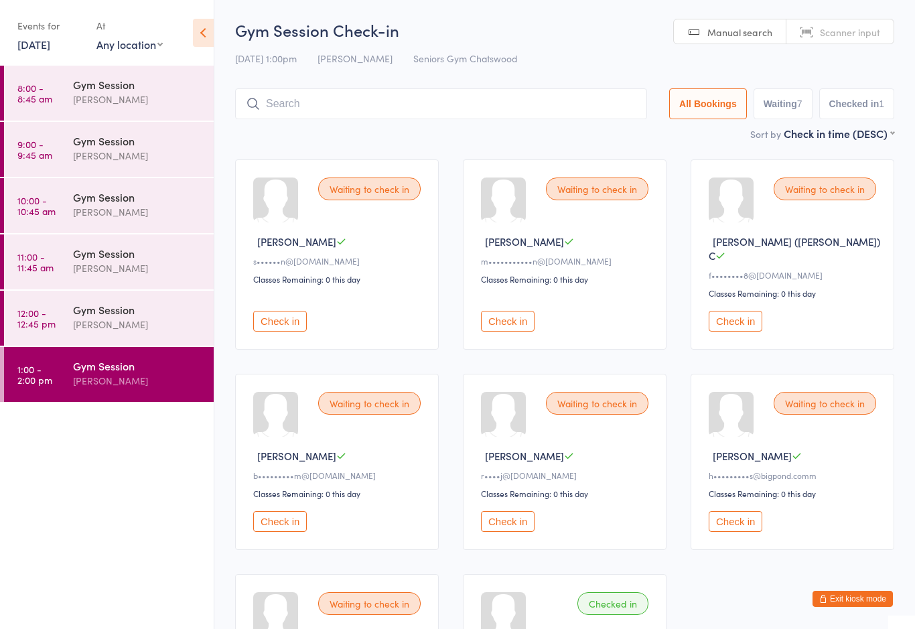
click at [746, 311] on button "Check in" at bounding box center [735, 321] width 54 height 21
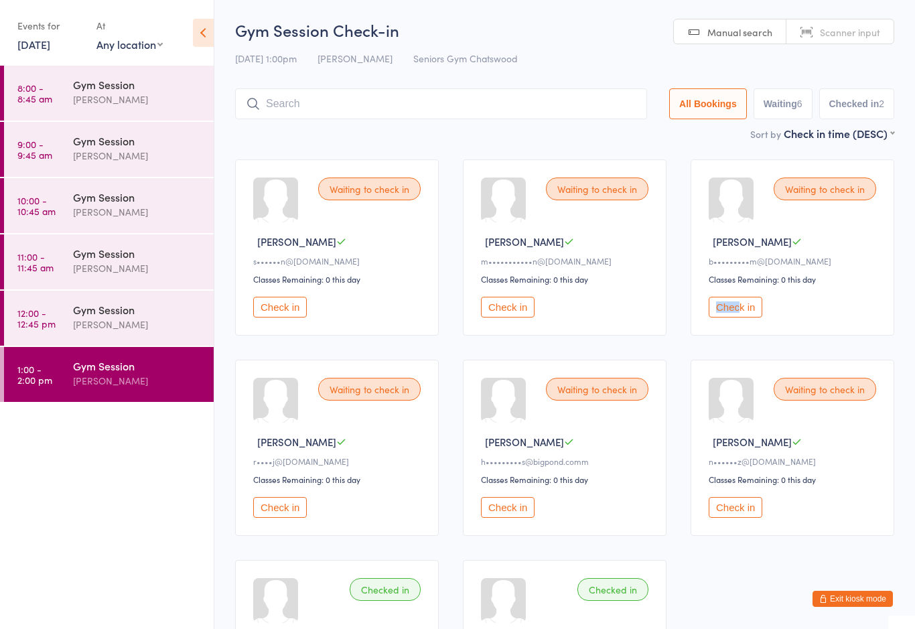
click at [742, 317] on button "Check in" at bounding box center [735, 307] width 54 height 21
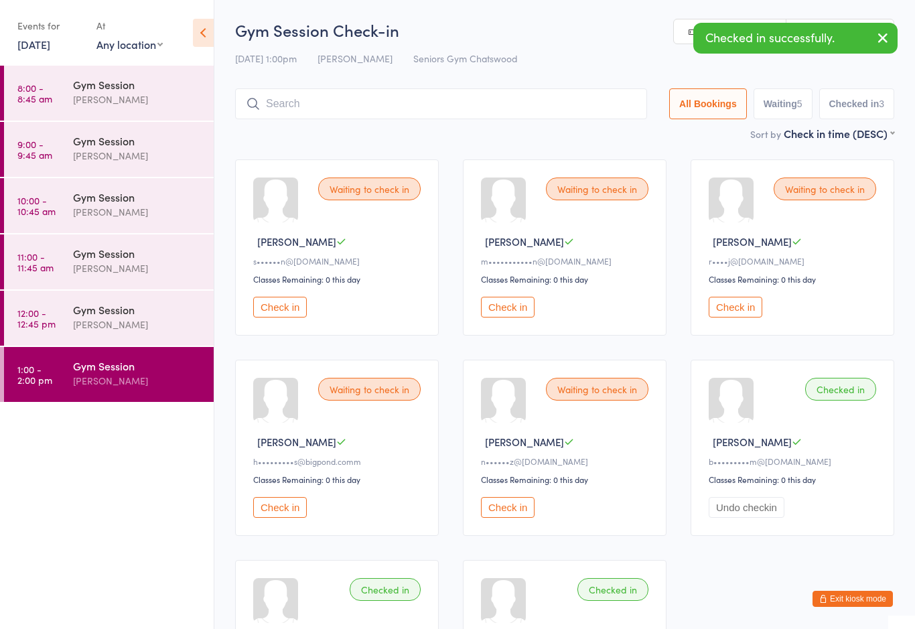
click at [836, 198] on div "Waiting to check in" at bounding box center [824, 188] width 102 height 23
click at [747, 313] on button "Check in" at bounding box center [735, 307] width 54 height 21
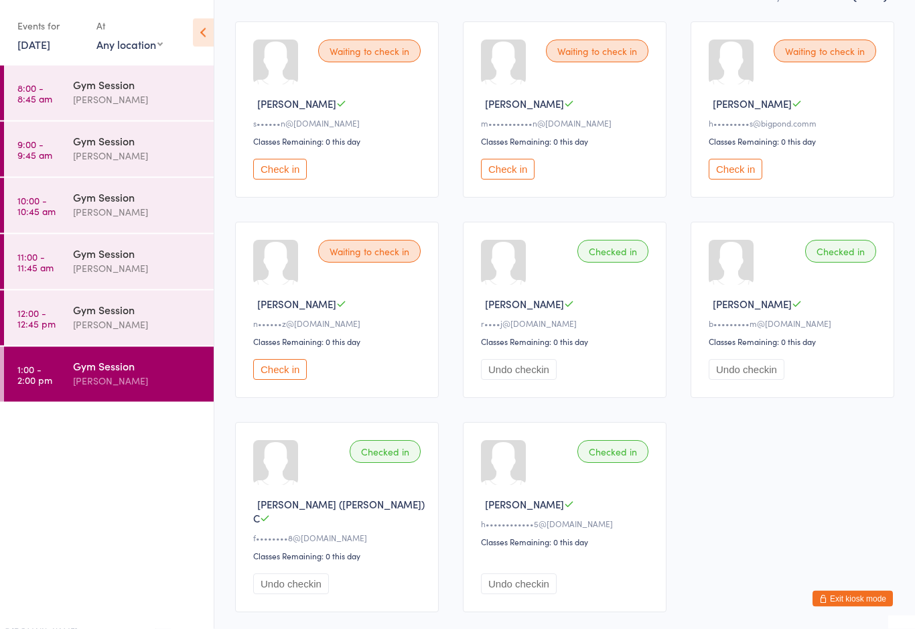
scroll to position [138, 0]
click at [277, 178] on button "Check in" at bounding box center [280, 169] width 54 height 21
click at [284, 179] on button "Check in" at bounding box center [280, 169] width 54 height 21
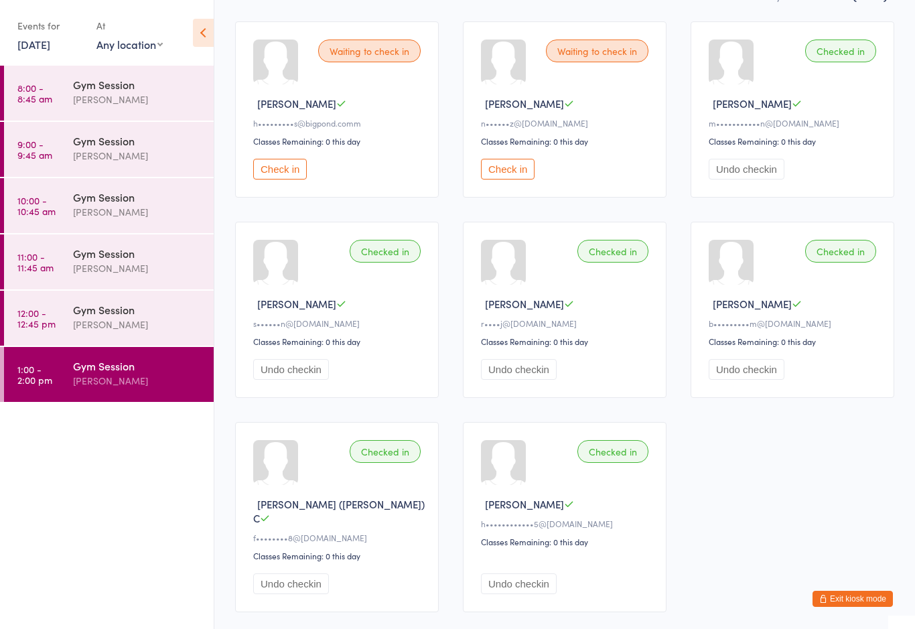
click at [510, 179] on button "Check in" at bounding box center [508, 169] width 54 height 21
